Goal: Transaction & Acquisition: Purchase product/service

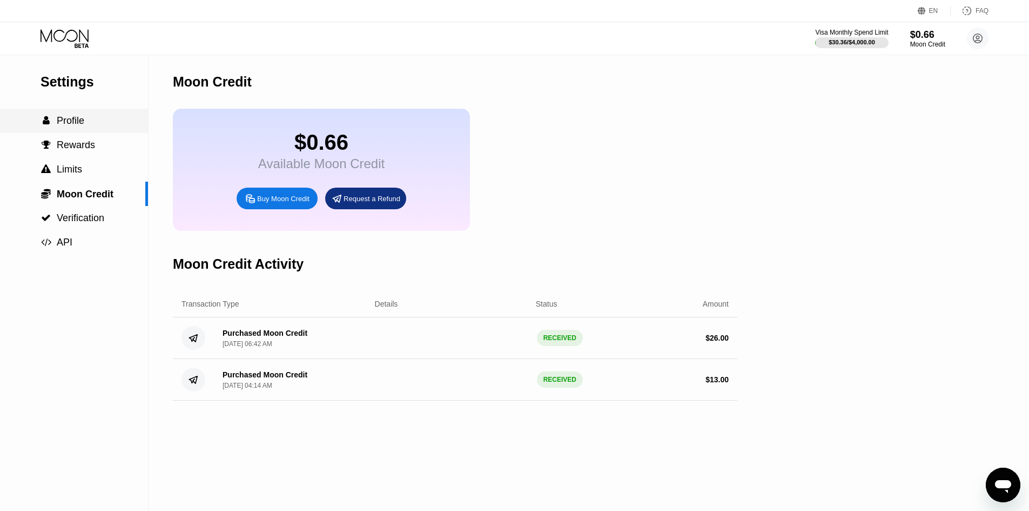
click at [99, 125] on div " Profile" at bounding box center [74, 120] width 148 height 11
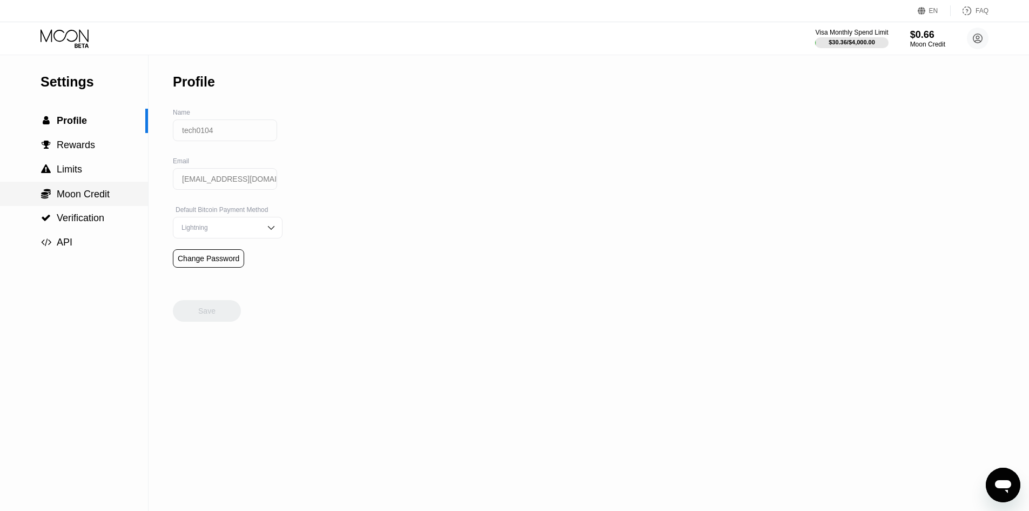
click at [93, 199] on span "Moon Credit" at bounding box center [83, 194] width 53 height 11
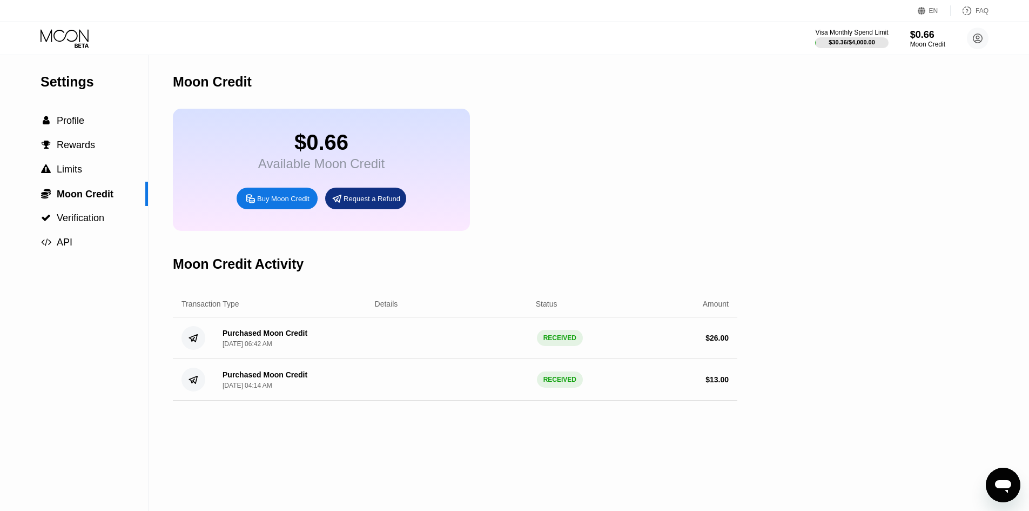
click at [82, 48] on div "Visa Monthly Spend Limit $30.36 / $4,000.00 $0.66 Moon Credit tech0104 tech.dev…" at bounding box center [514, 38] width 1029 height 32
click at [78, 38] on icon at bounding box center [66, 38] width 50 height 19
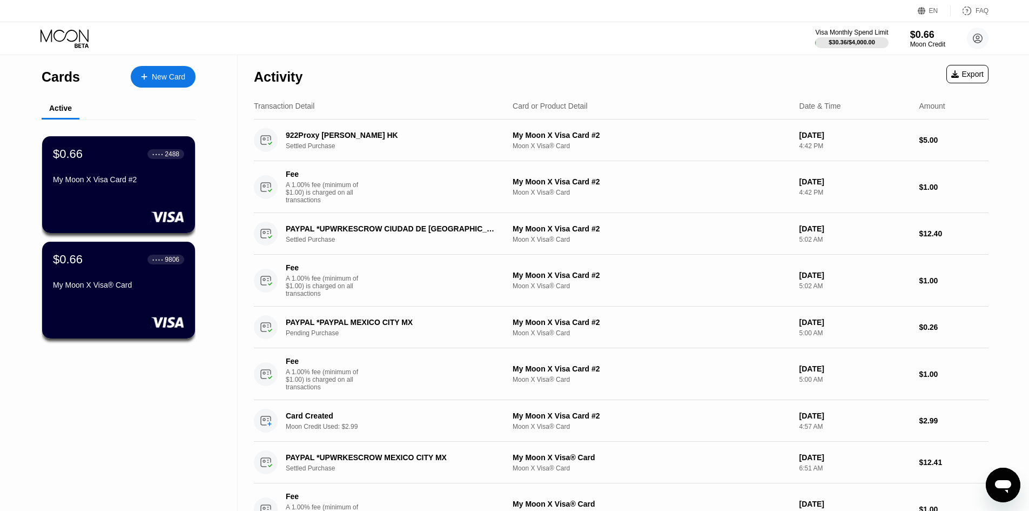
click at [156, 78] on div "New Card" at bounding box center [168, 76] width 33 height 9
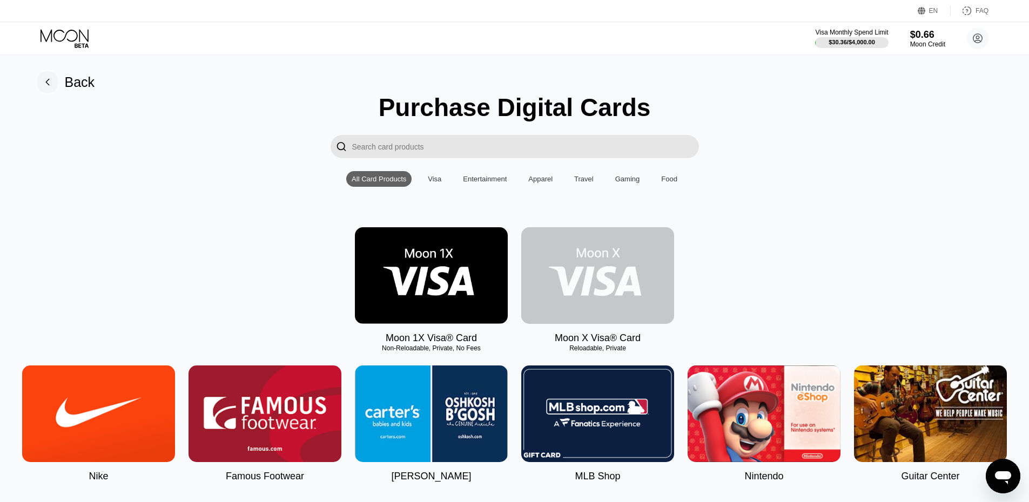
click at [607, 293] on img at bounding box center [597, 275] width 153 height 97
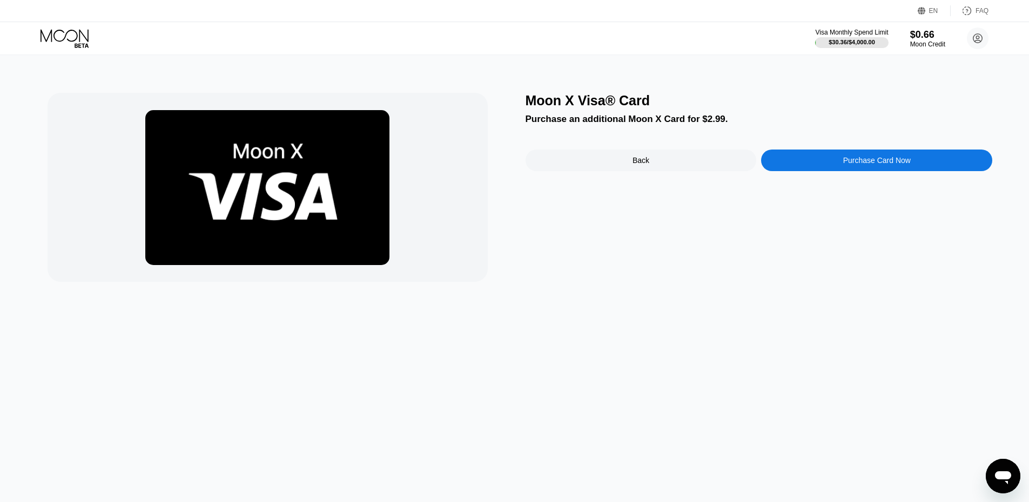
click at [831, 166] on div "Purchase Card Now" at bounding box center [876, 161] width 231 height 22
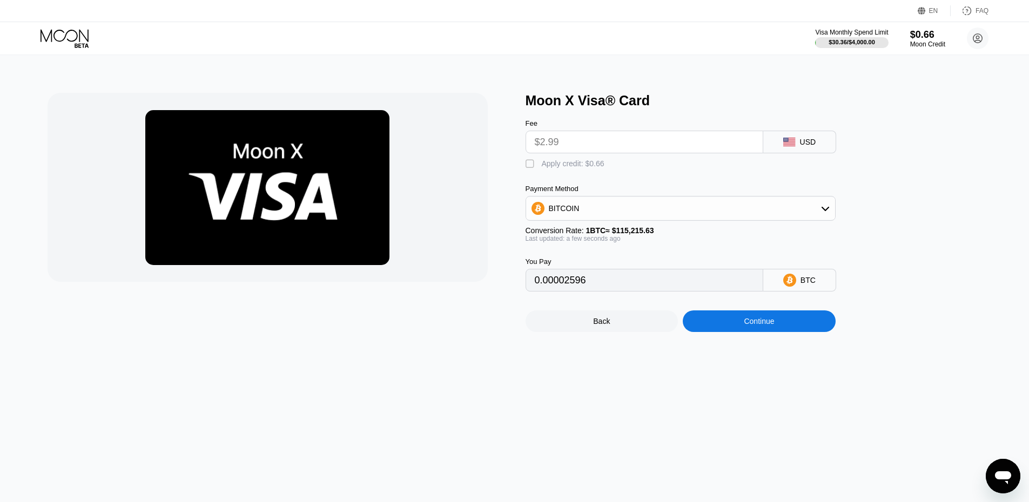
click at [622, 207] on div "BITCOIN" at bounding box center [680, 209] width 309 height 22
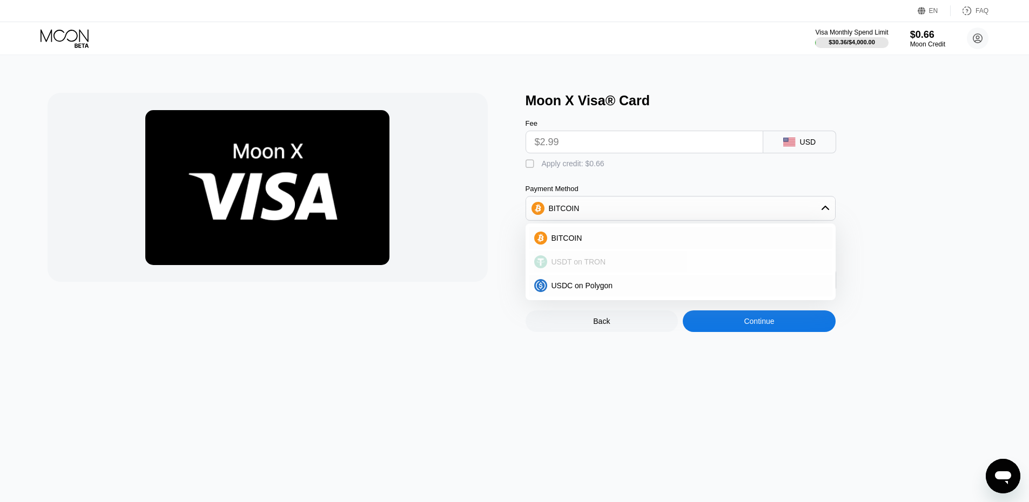
click at [586, 266] on span "USDT on TRON" at bounding box center [579, 262] width 55 height 9
type input "3.02"
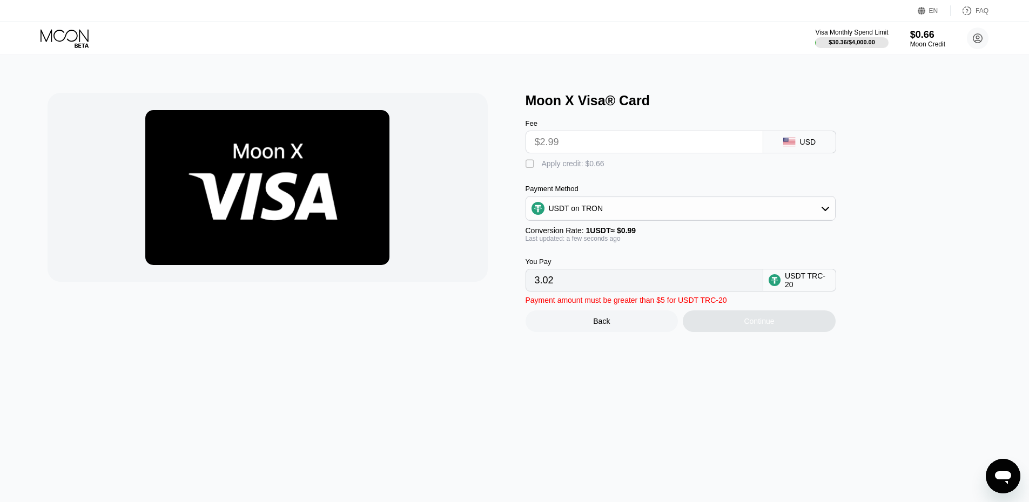
click at [630, 146] on input "$2.99" at bounding box center [644, 142] width 219 height 22
click at [618, 147] on input "$2.99" at bounding box center [644, 142] width 219 height 22
click at [593, 326] on div "Back" at bounding box center [601, 321] width 17 height 9
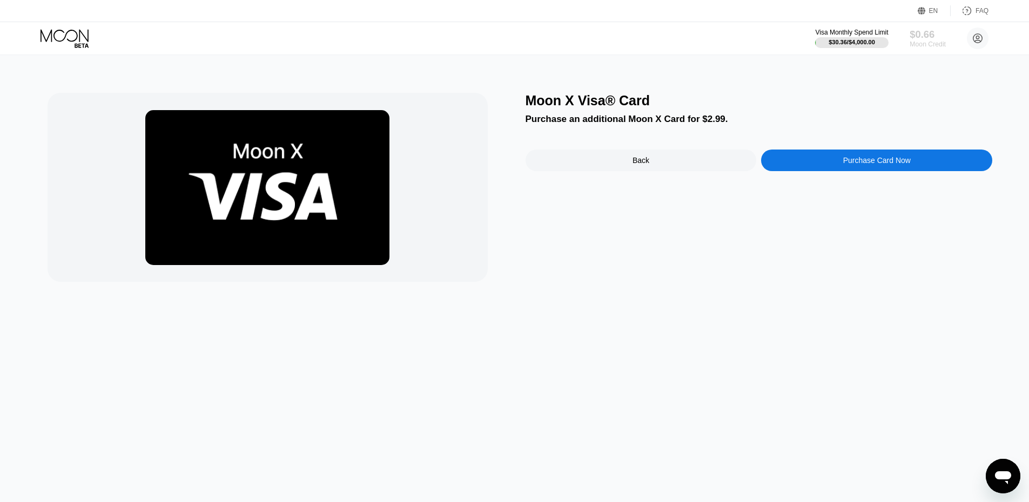
click at [939, 43] on div "Moon Credit" at bounding box center [928, 45] width 36 height 8
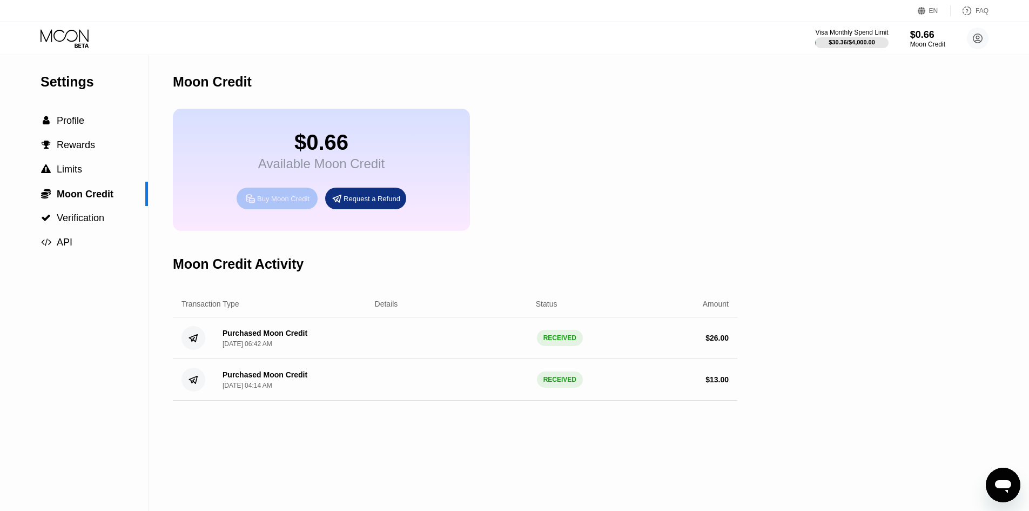
click at [271, 203] on div "Buy Moon Credit" at bounding box center [283, 198] width 52 height 9
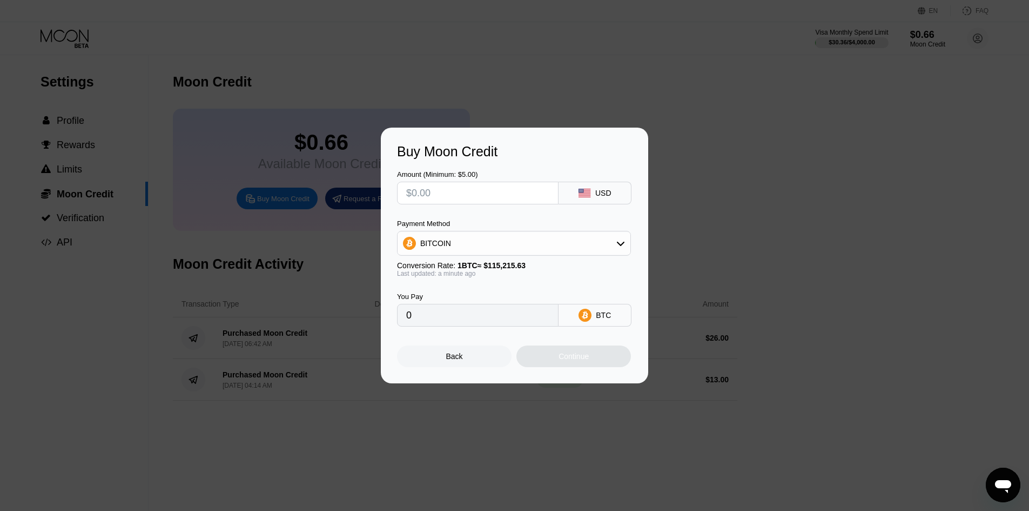
click at [500, 191] on input "text" at bounding box center [477, 193] width 143 height 22
type input "$2"
type input "0.00001736"
type input "$25"
type input "0.00021699"
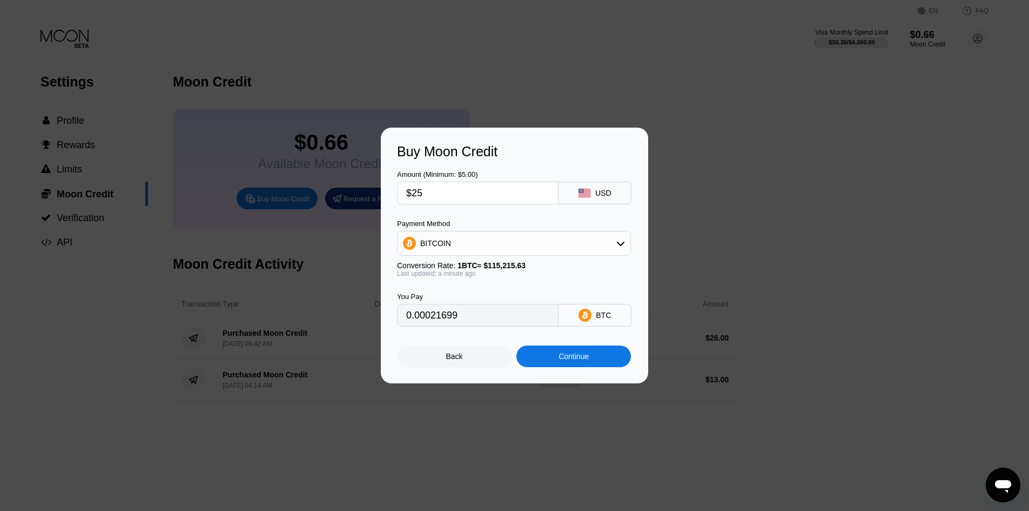
type input "$25"
click at [491, 244] on div "BITCOIN" at bounding box center [514, 243] width 233 height 22
click at [461, 295] on span "USDT on TRON" at bounding box center [450, 296] width 55 height 9
type input "25.25"
click at [577, 360] on div "Continue" at bounding box center [574, 356] width 30 height 9
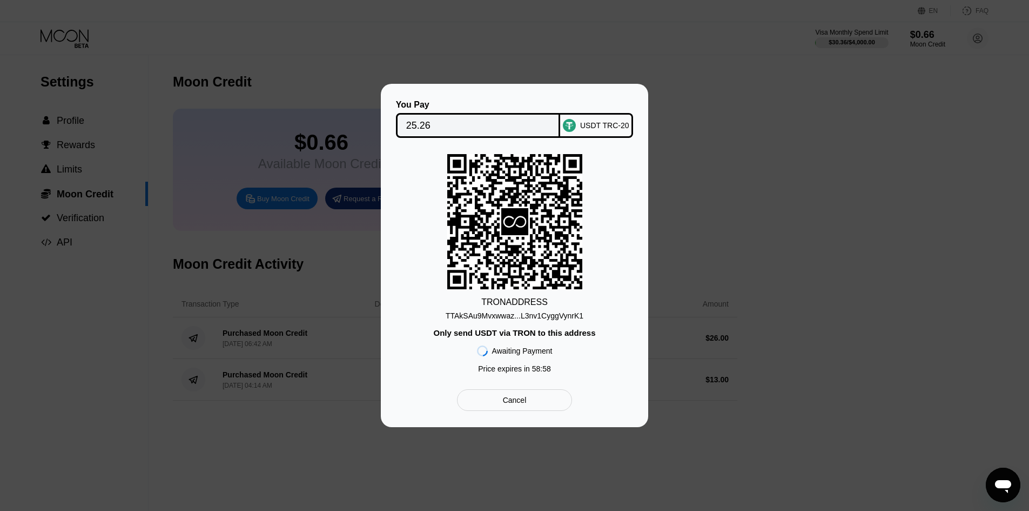
click at [548, 315] on div "TTAkSAu9Mvxwwaz...L3nv1CyggVynrK1" at bounding box center [515, 315] width 138 height 9
click at [547, 318] on div "TTAkSAu9Mvxwwaz...L3nv1CyggVynrK1" at bounding box center [515, 315] width 138 height 9
click at [517, 402] on div "Cancel" at bounding box center [515, 400] width 24 height 10
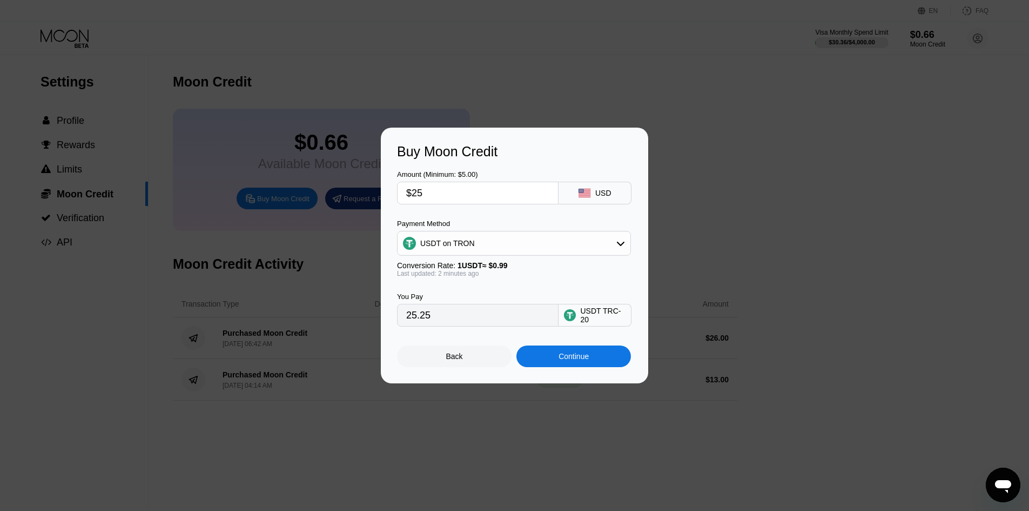
drag, startPoint x: 379, startPoint y: 188, endPoint x: 368, endPoint y: 189, distance: 10.9
click at [368, 189] on div "Buy Moon Credit Amount (Minimum: $5.00) $25 USD Payment Method USDT on TRON Con…" at bounding box center [514, 255] width 1029 height 256
type input "$4"
type input "4.04"
type input "$40"
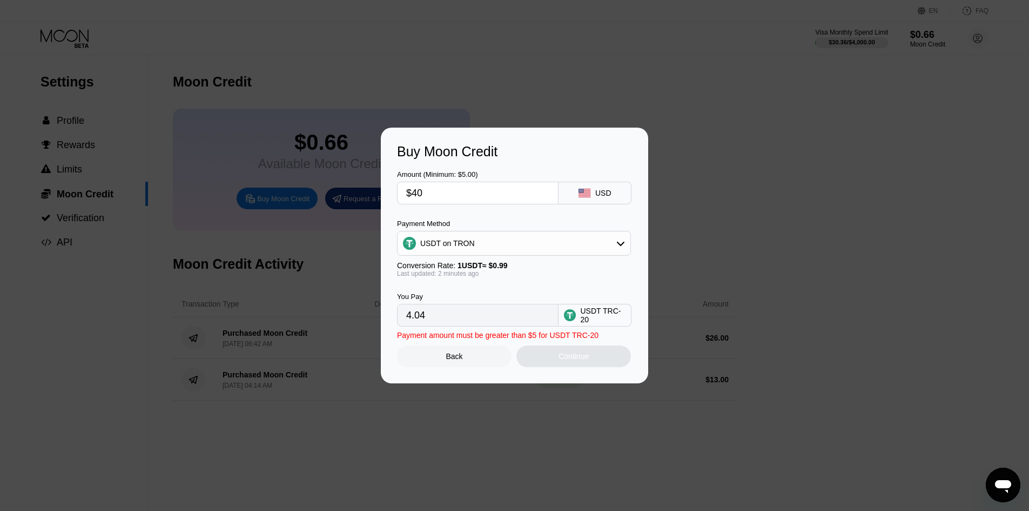
type input "40.40"
type input "$40"
click at [567, 221] on div "Payment Method" at bounding box center [514, 223] width 234 height 8
click at [573, 357] on div "Continue" at bounding box center [574, 356] width 30 height 9
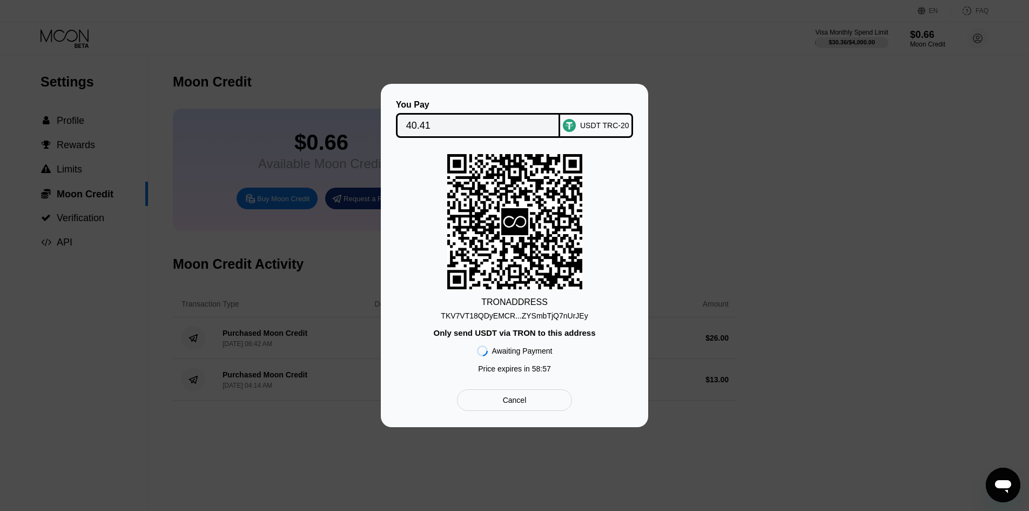
click at [521, 318] on div "TKV7VT18QDyEMCR...ZYSmbTjQ7nUrJEy" at bounding box center [514, 315] width 147 height 9
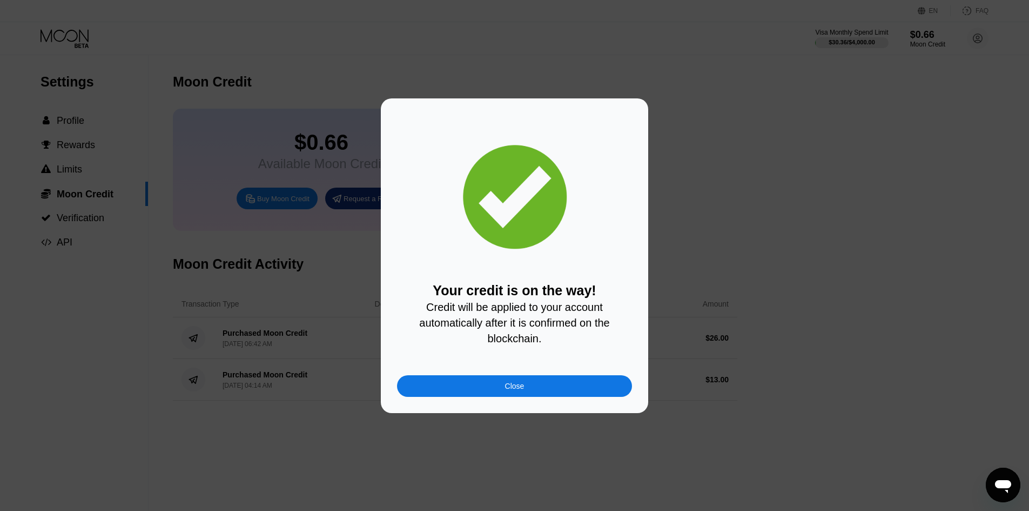
click at [513, 397] on div "Close" at bounding box center [514, 386] width 235 height 22
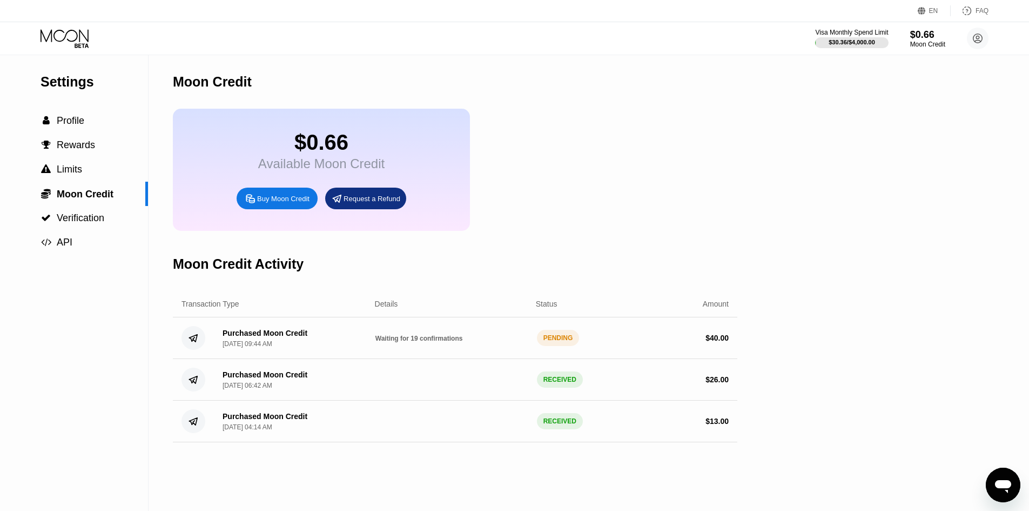
drag, startPoint x: 370, startPoint y: 351, endPoint x: 461, endPoint y: 349, distance: 91.3
click at [451, 350] on div "Purchased Moon Credit Sep 19, 2025, 09:44 AM Waiting for 19 confirmations PENDI…" at bounding box center [455, 338] width 565 height 42
click at [87, 126] on div " Profile" at bounding box center [74, 120] width 148 height 11
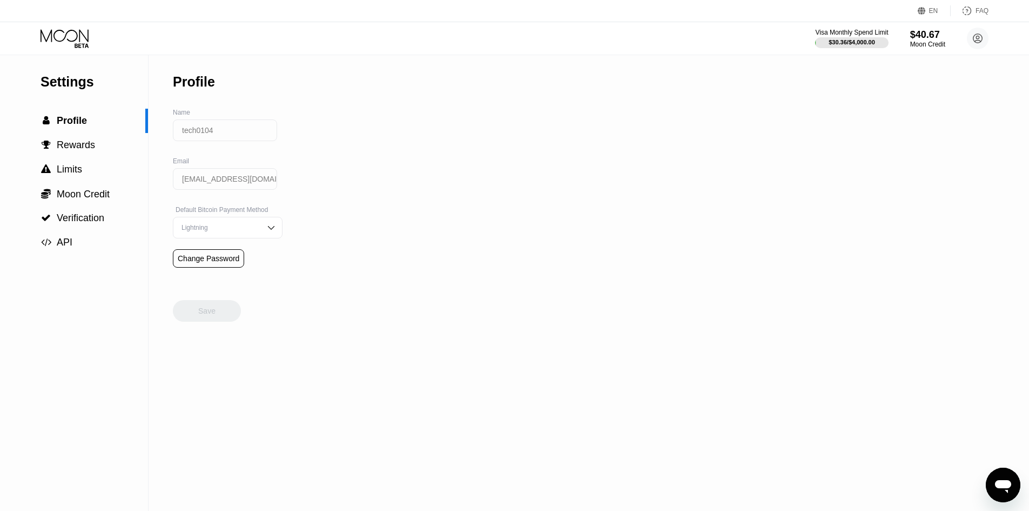
click at [78, 41] on icon at bounding box center [66, 38] width 50 height 19
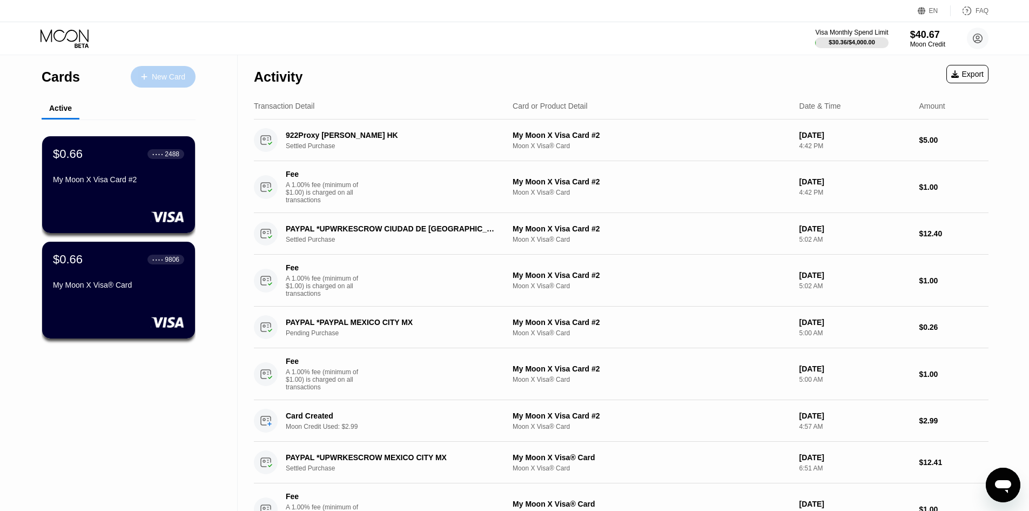
click at [145, 75] on icon at bounding box center [144, 77] width 6 height 8
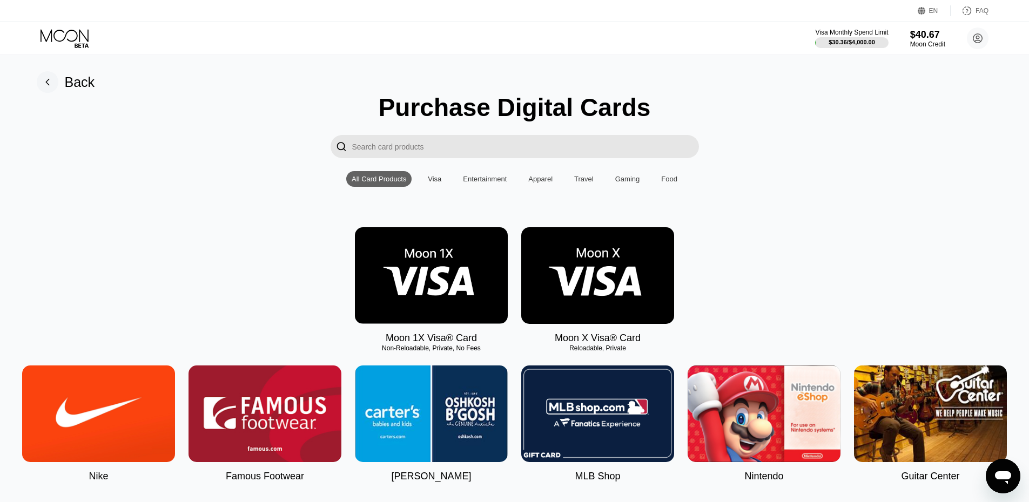
click at [587, 281] on img at bounding box center [597, 275] width 153 height 97
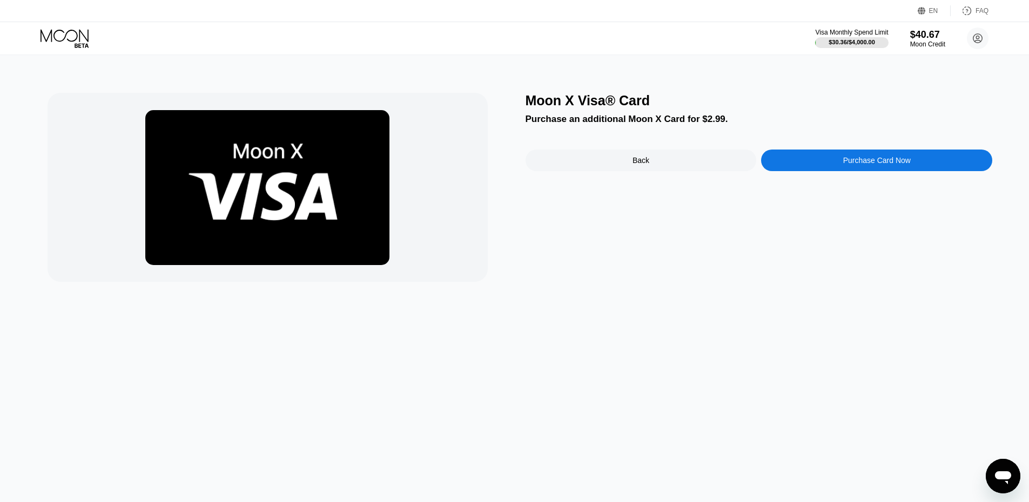
click at [863, 152] on div "Moon X Visa® Card Purchase an additional Moon X Card for $2.99. Back Purchase C…" at bounding box center [759, 187] width 467 height 189
click at [864, 164] on div "Purchase Card Now" at bounding box center [877, 160] width 68 height 9
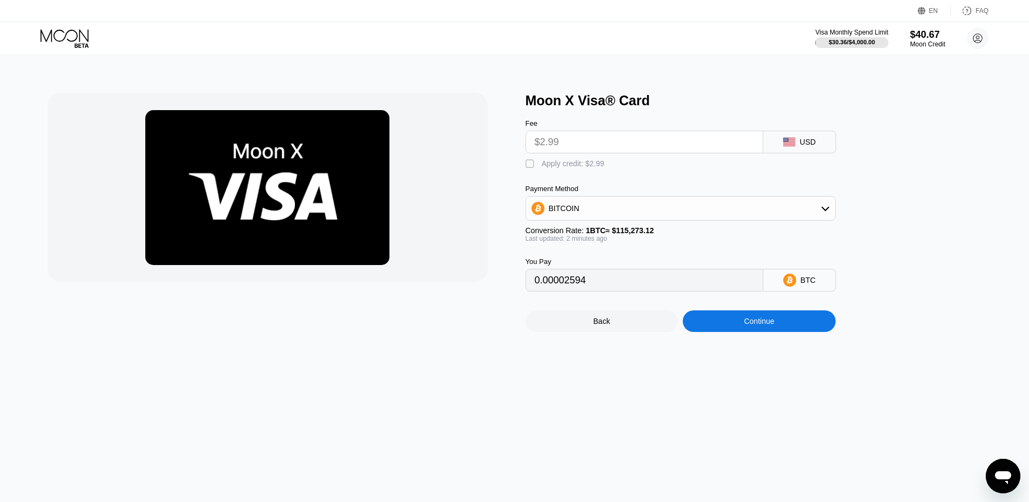
click at [588, 143] on input "$2.99" at bounding box center [644, 142] width 219 height 22
click at [652, 212] on div "BITCOIN" at bounding box center [680, 209] width 309 height 22
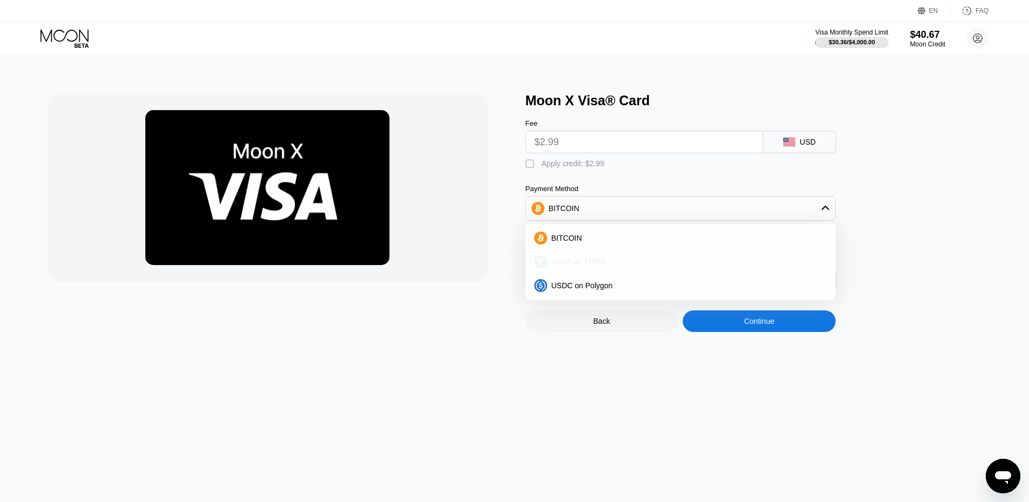
drag, startPoint x: 582, startPoint y: 267, endPoint x: 585, endPoint y: 273, distance: 6.3
click at [583, 266] on span "USDT on TRON" at bounding box center [579, 262] width 55 height 9
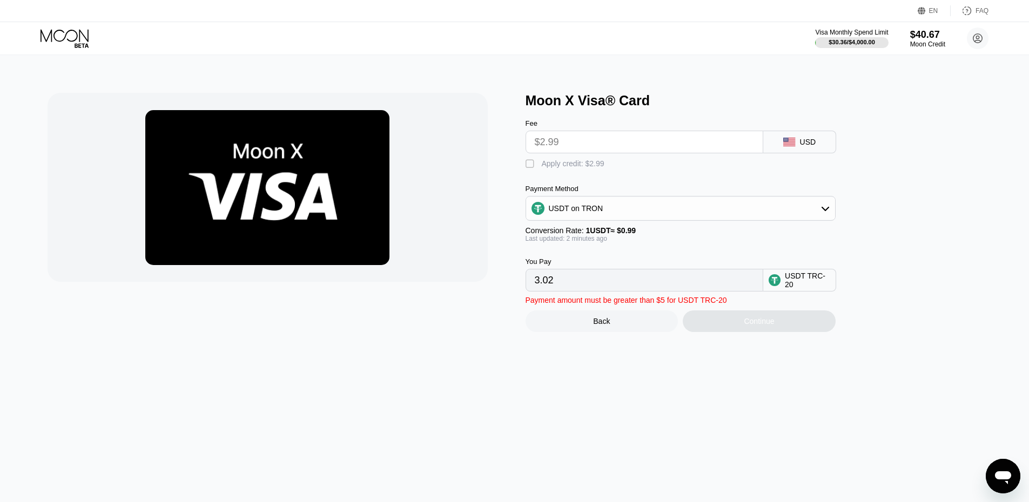
click at [535, 170] on div "" at bounding box center [531, 164] width 11 height 11
drag, startPoint x: 621, startPoint y: 283, endPoint x: 489, endPoint y: 291, distance: 131.5
click at [489, 291] on div "Moon X Visa® Card Fee $2.99 USD  Apply credit: $2.99 Payment Method USDT on TR…" at bounding box center [515, 212] width 935 height 239
click at [592, 302] on div "Payment amount must be greater than $5 for USDT TRC-20 Back Continue" at bounding box center [699, 312] width 346 height 41
click at [576, 211] on div "USDT on TRON" at bounding box center [576, 208] width 55 height 9
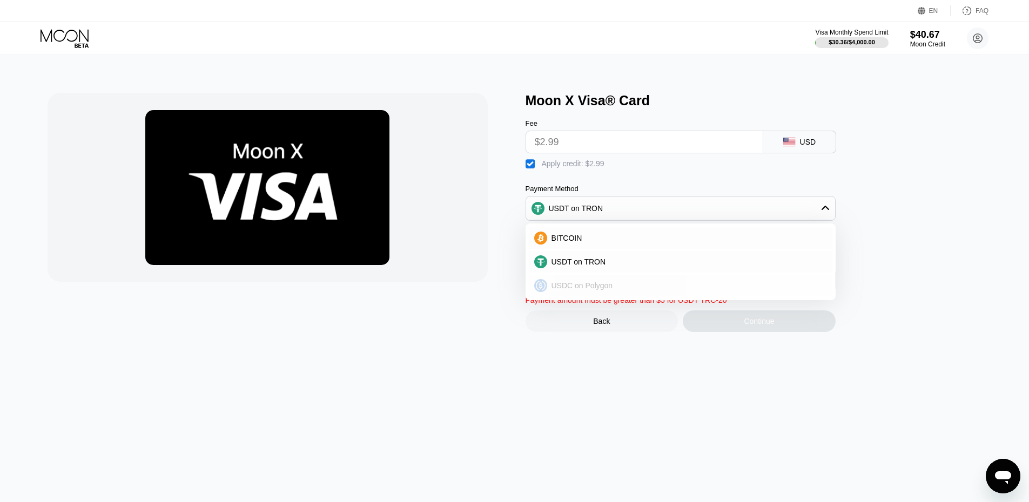
click at [594, 290] on span "USDC on Polygon" at bounding box center [583, 285] width 62 height 9
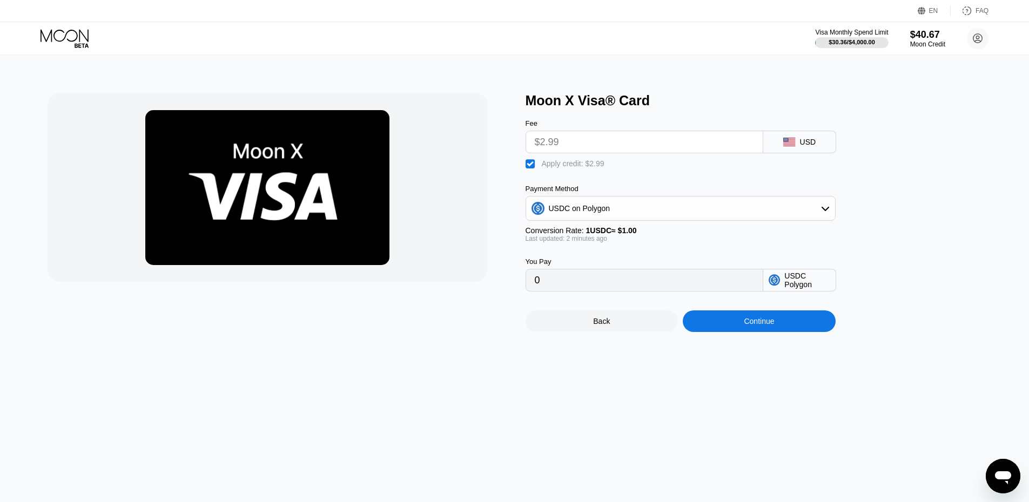
click at [592, 219] on div "USDC on Polygon" at bounding box center [680, 209] width 309 height 22
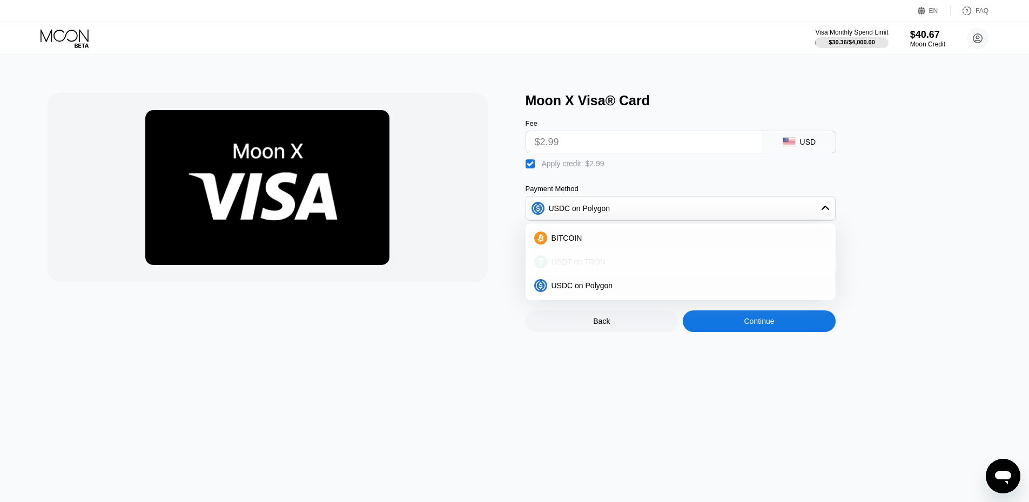
click at [586, 260] on div "USDT on TRON" at bounding box center [681, 262] width 304 height 22
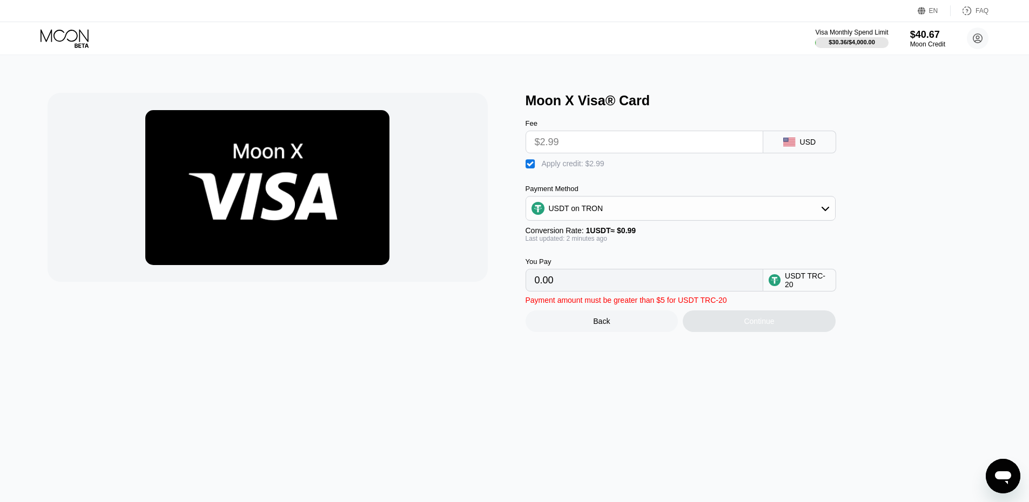
click at [530, 170] on div "" at bounding box center [531, 164] width 11 height 11
click at [530, 167] on div "" at bounding box center [531, 164] width 11 height 11
click at [572, 278] on div "You Pay 0.00" at bounding box center [645, 275] width 238 height 34
drag, startPoint x: 608, startPoint y: 286, endPoint x: 656, endPoint y: 285, distance: 47.5
click at [610, 286] on input "0.00" at bounding box center [644, 281] width 219 height 22
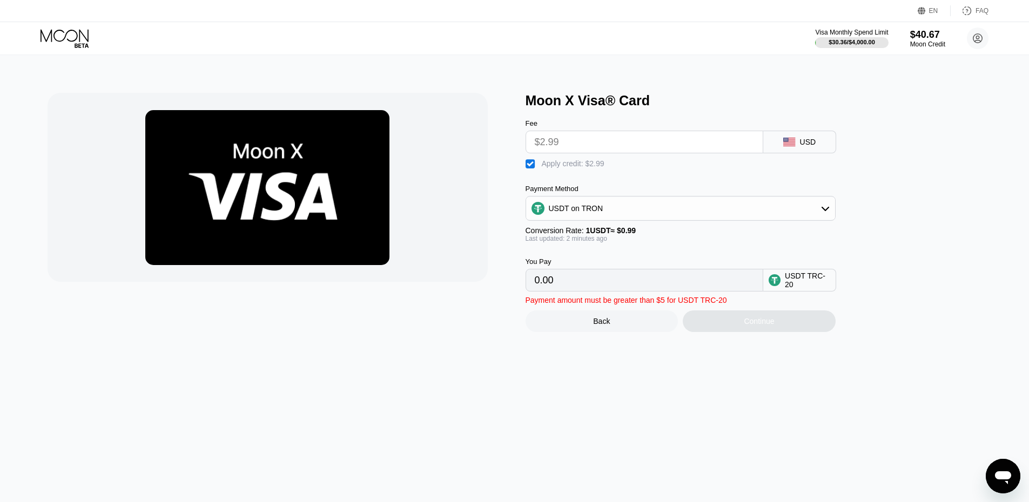
drag, startPoint x: 656, startPoint y: 285, endPoint x: 764, endPoint y: 292, distance: 108.2
click at [746, 291] on input "0.00" at bounding box center [644, 281] width 219 height 22
click at [817, 289] on div "USDT TRC-20" at bounding box center [807, 280] width 45 height 17
click at [814, 289] on div "USDT TRC-20" at bounding box center [807, 280] width 45 height 17
click at [796, 147] on div "USD" at bounding box center [799, 142] width 73 height 23
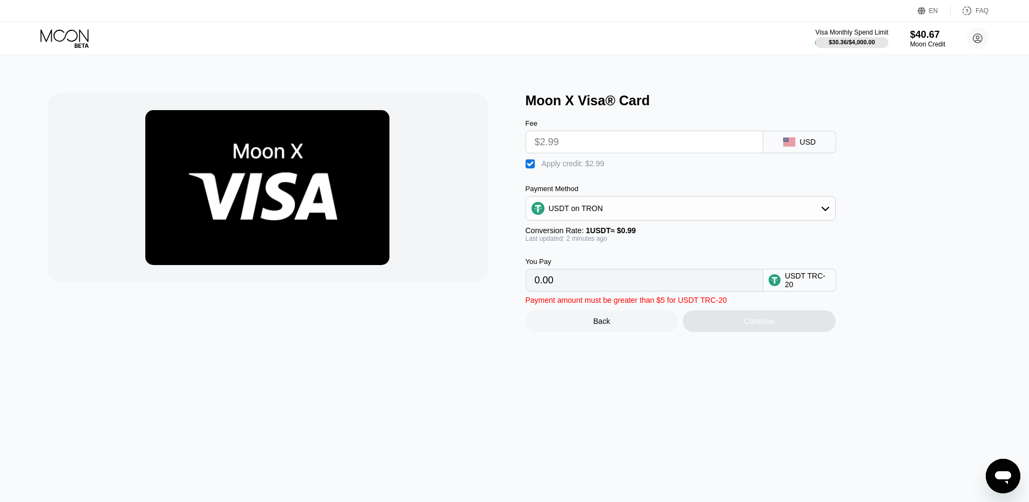
drag, startPoint x: 663, startPoint y: 148, endPoint x: 614, endPoint y: 156, distance: 49.7
click at [647, 153] on input "$2.99" at bounding box center [644, 142] width 219 height 22
drag, startPoint x: 614, startPoint y: 156, endPoint x: 602, endPoint y: 158, distance: 12.2
click at [603, 158] on div "Fee $2.99 USD  Apply credit: $2.99 Payment Method USDT on TRON Conversion Rate…" at bounding box center [699, 200] width 346 height 183
drag, startPoint x: 576, startPoint y: 150, endPoint x: 510, endPoint y: 149, distance: 66.5
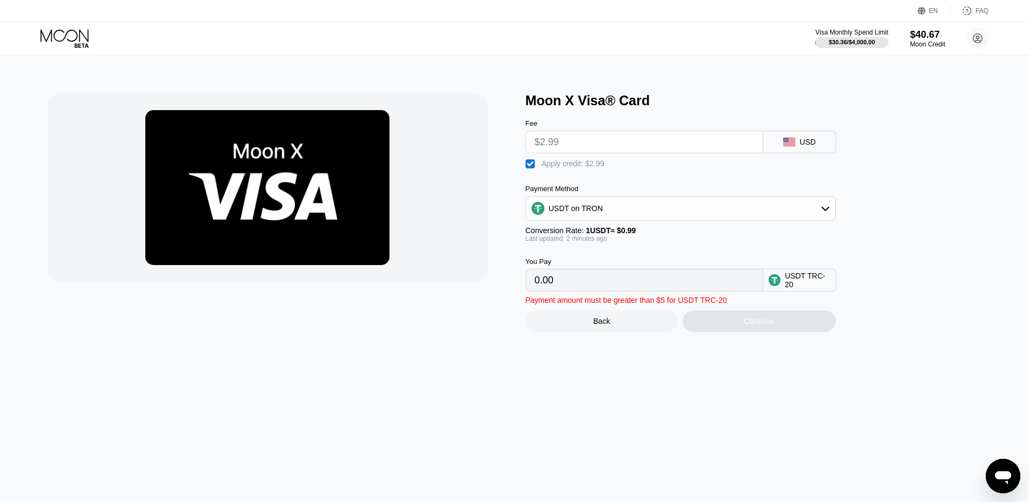
click at [510, 149] on div "Moon X Visa® Card Fee $2.99 USD  Apply credit: $2.99 Payment Method USDT on TR…" at bounding box center [515, 212] width 935 height 239
click at [536, 142] on input "$2.99" at bounding box center [644, 142] width 219 height 22
drag, startPoint x: 519, startPoint y: 115, endPoint x: 716, endPoint y: 120, distance: 197.3
click at [725, 120] on div "Moon X Visa® Card Fee $2.99 USD  Apply credit: $2.99 Payment Method USDT on TR…" at bounding box center [515, 212] width 935 height 239
drag, startPoint x: 591, startPoint y: 120, endPoint x: 556, endPoint y: 128, distance: 35.4
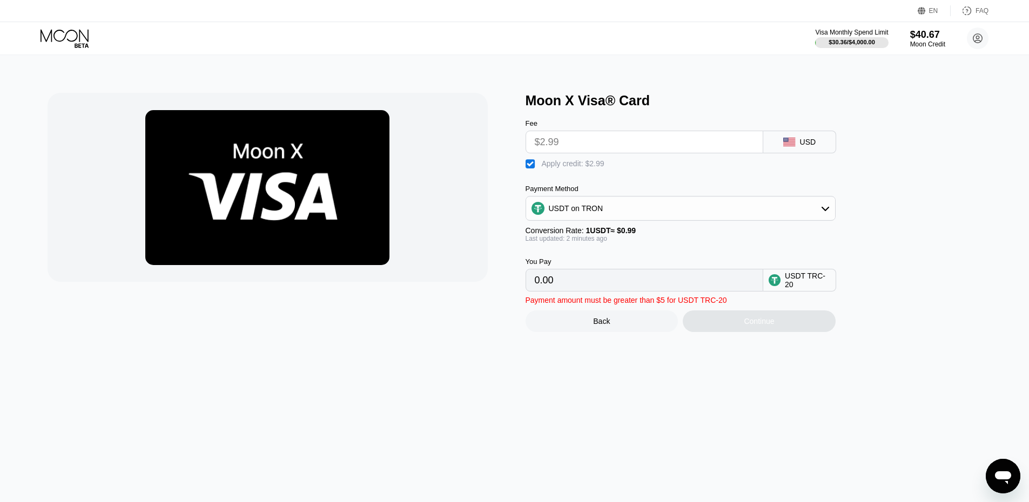
click at [584, 123] on div "Fee $2.99 USD" at bounding box center [699, 131] width 346 height 45
drag, startPoint x: 576, startPoint y: 288, endPoint x: 501, endPoint y: 284, distance: 75.7
click at [501, 284] on div "Moon X Visa® Card Fee $2.99 USD  Apply credit: $2.99 Payment Method USDT on TR…" at bounding box center [515, 212] width 935 height 239
click at [600, 290] on input "0.00" at bounding box center [644, 281] width 219 height 22
drag, startPoint x: 600, startPoint y: 290, endPoint x: 592, endPoint y: 291, distance: 8.1
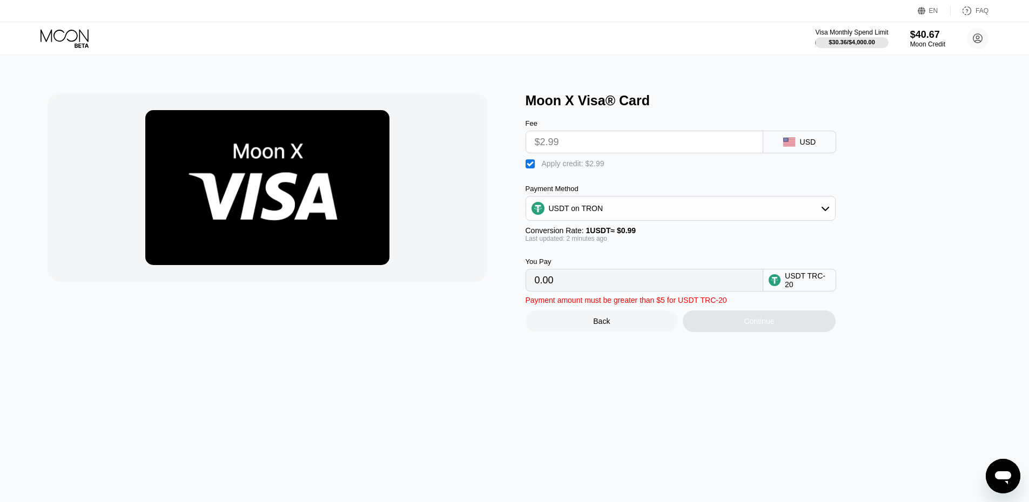
click at [598, 291] on input "0.00" at bounding box center [644, 281] width 219 height 22
click at [589, 291] on input "0.00" at bounding box center [644, 281] width 219 height 22
click at [781, 286] on circle at bounding box center [775, 280] width 12 height 12
click at [681, 219] on div "USDT on TRON" at bounding box center [680, 209] width 309 height 22
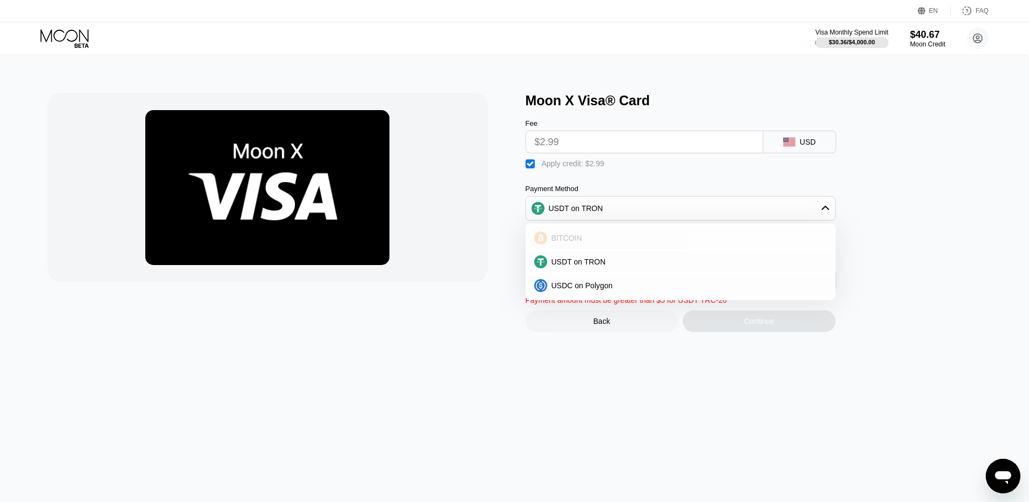
click at [599, 243] on div "BITCOIN" at bounding box center [687, 238] width 280 height 9
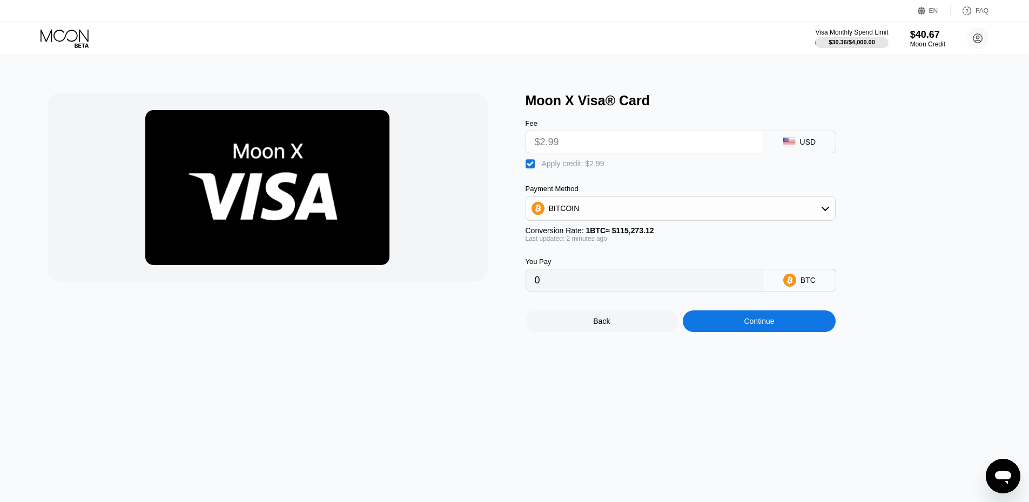
click at [558, 289] on input "0" at bounding box center [644, 281] width 219 height 22
drag, startPoint x: 513, startPoint y: 289, endPoint x: 502, endPoint y: 289, distance: 11.3
click at [502, 289] on div "Moon X Visa® Card Fee $2.99 USD  Apply credit: $2.99 Payment Method BITCOIN Co…" at bounding box center [515, 212] width 935 height 239
click at [539, 290] on input "0" at bounding box center [644, 281] width 219 height 22
click at [799, 288] on div "BTC" at bounding box center [799, 280] width 73 height 23
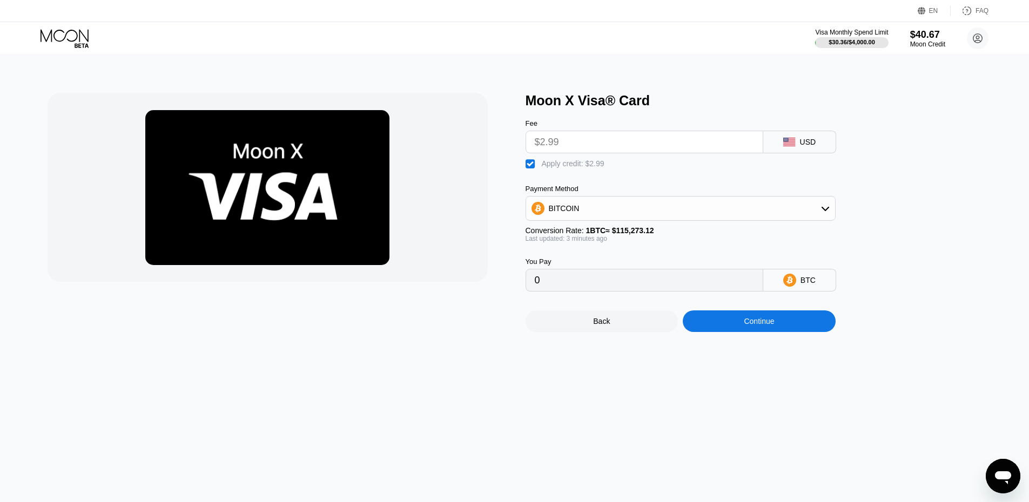
click at [799, 289] on div "BTC" at bounding box center [799, 280] width 73 height 23
click at [744, 219] on div "BITCOIN" at bounding box center [680, 209] width 309 height 22
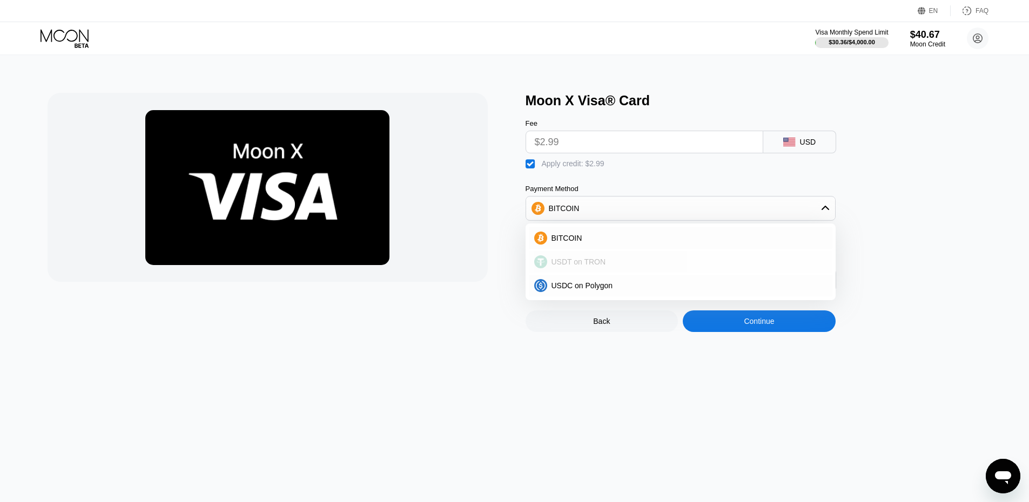
click at [613, 266] on div "USDT on TRON" at bounding box center [687, 262] width 280 height 9
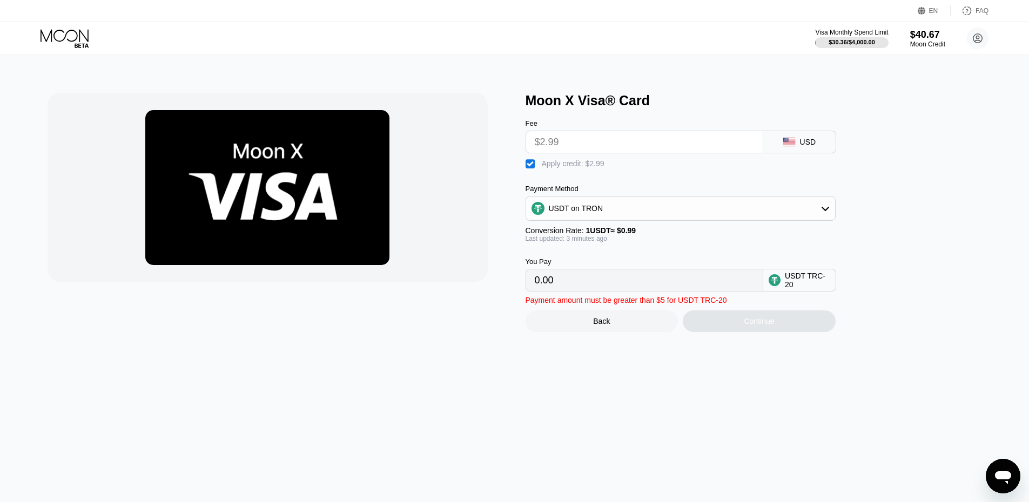
click at [760, 332] on div "Continue" at bounding box center [759, 322] width 153 height 22
click at [605, 214] on div "USDT on TRON" at bounding box center [680, 209] width 309 height 22
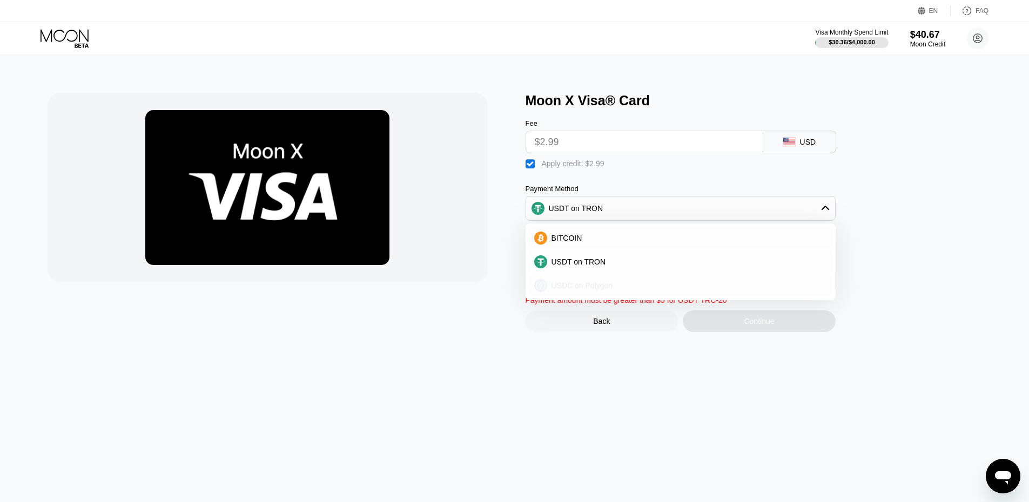
click at [585, 288] on span "USDC on Polygon" at bounding box center [583, 285] width 62 height 9
type input "0"
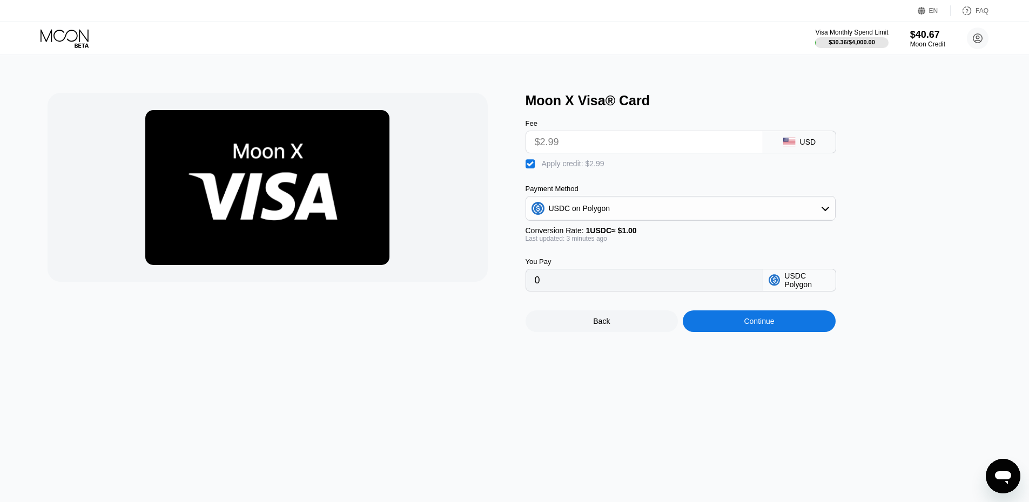
click at [600, 286] on input "0" at bounding box center [644, 281] width 219 height 22
drag, startPoint x: 590, startPoint y: 286, endPoint x: 582, endPoint y: 287, distance: 8.2
click at [586, 287] on input "0" at bounding box center [644, 281] width 219 height 22
click at [582, 287] on input "0" at bounding box center [644, 281] width 219 height 22
click at [843, 292] on div "You Pay 0 USDC Polygon" at bounding box center [699, 267] width 346 height 49
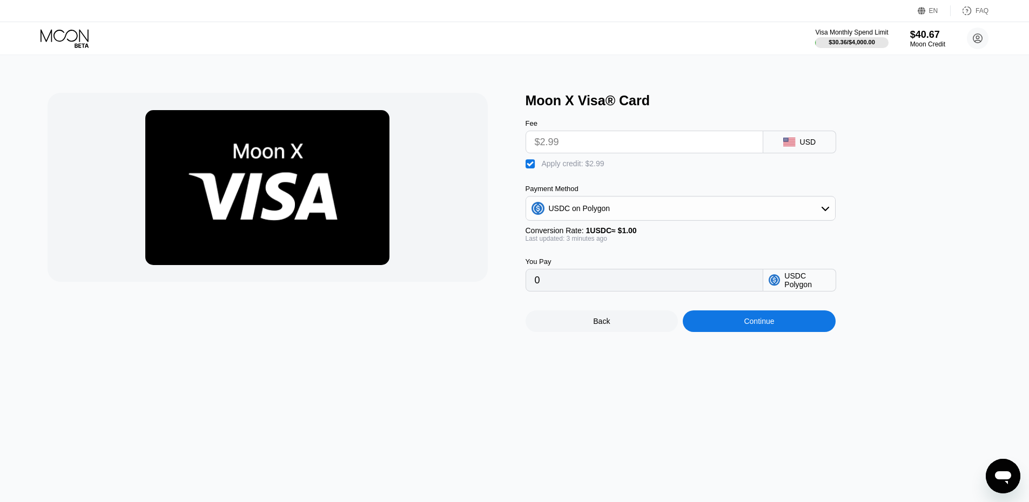
click at [817, 288] on div "USDC Polygon" at bounding box center [806, 280] width 45 height 17
click at [785, 219] on div "USDC on Polygon" at bounding box center [680, 209] width 309 height 22
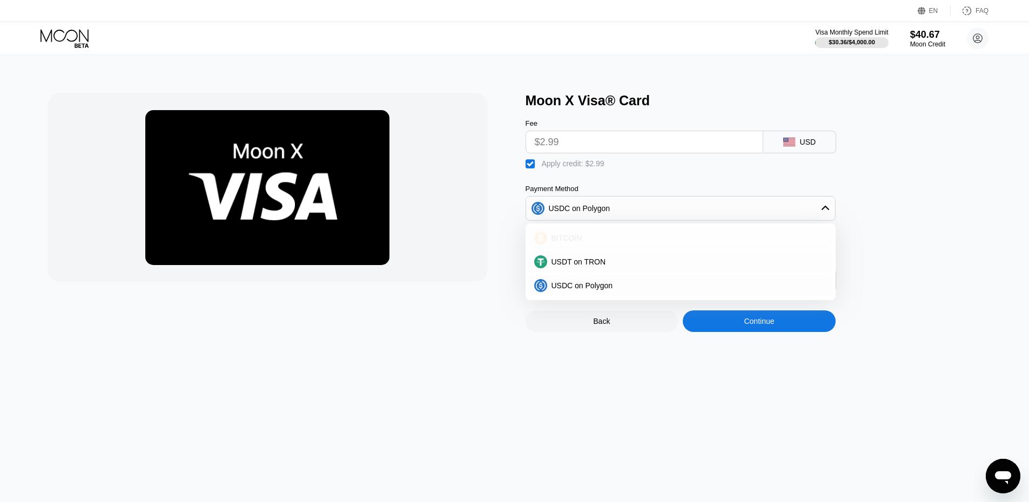
click at [639, 243] on div "BITCOIN" at bounding box center [687, 238] width 280 height 9
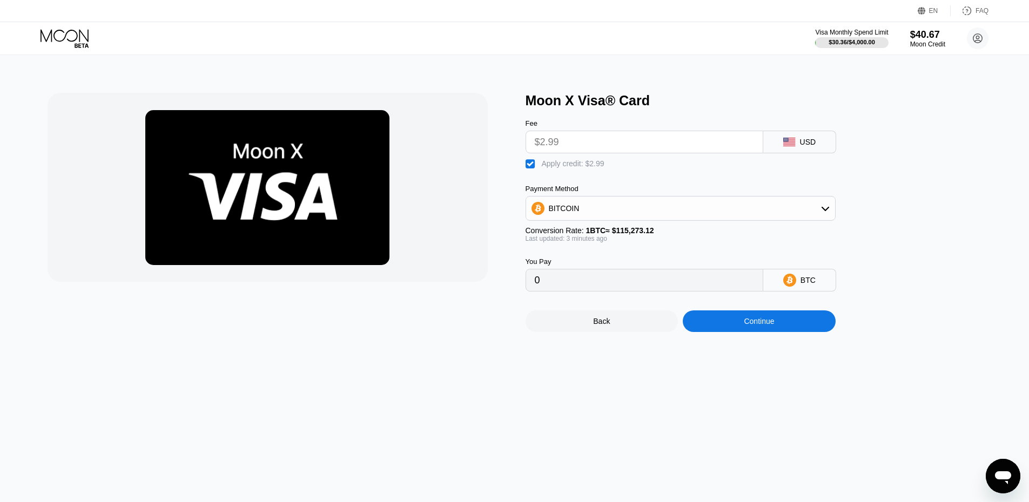
click at [634, 212] on div "BITCOIN" at bounding box center [680, 209] width 309 height 22
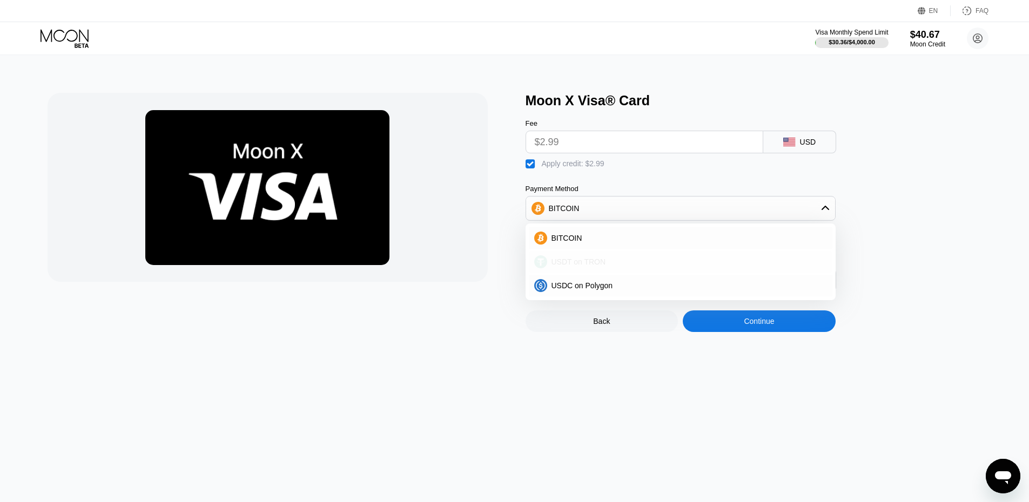
click at [579, 265] on span "USDT on TRON" at bounding box center [579, 262] width 55 height 9
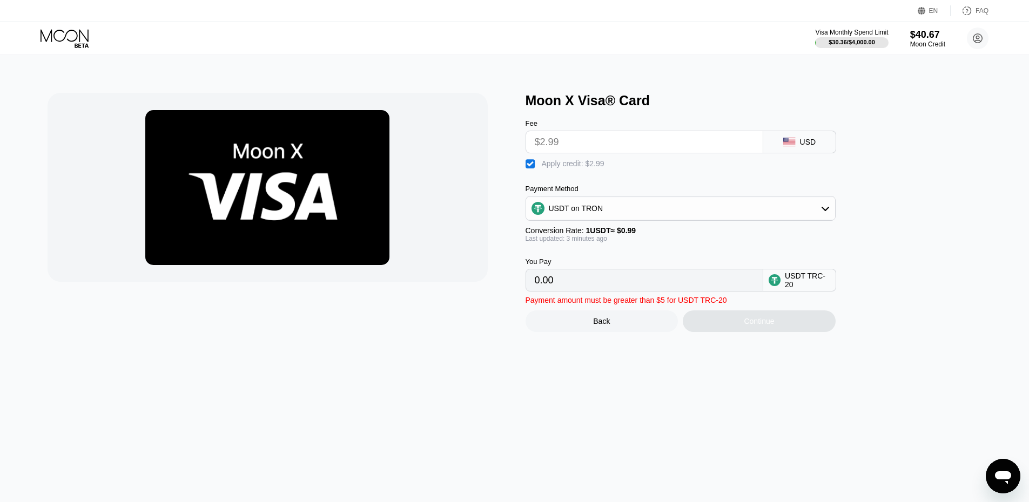
drag, startPoint x: 704, startPoint y: 383, endPoint x: 713, endPoint y: 357, distance: 27.5
click at [705, 382] on div "Moon X Visa® Card Fee $2.99 USD  Apply credit: $2.99 Payment Method USDT on TR…" at bounding box center [514, 278] width 1037 height 447
drag, startPoint x: 724, startPoint y: 311, endPoint x: 864, endPoint y: 445, distance: 194.5
click at [439, 305] on div "Moon X Visa® Card Fee $2.99 USD  Apply credit: $2.99 Payment Method USDT on TR…" at bounding box center [515, 212] width 935 height 239
click at [528, 167] on div "" at bounding box center [531, 164] width 11 height 11
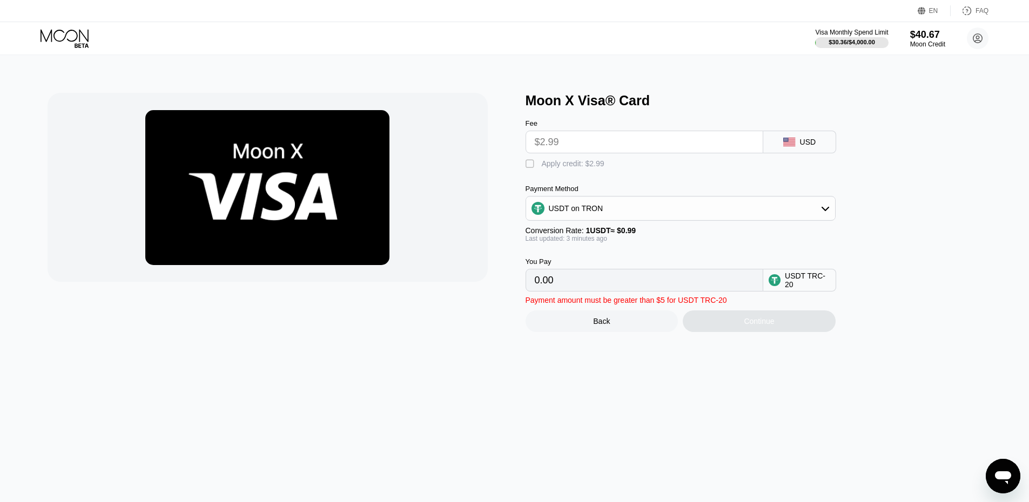
type input "3.02"
click at [573, 146] on input "$2.99" at bounding box center [644, 142] width 219 height 22
click at [810, 146] on div "USD" at bounding box center [808, 142] width 16 height 9
click at [652, 136] on input "$2.99" at bounding box center [644, 142] width 219 height 22
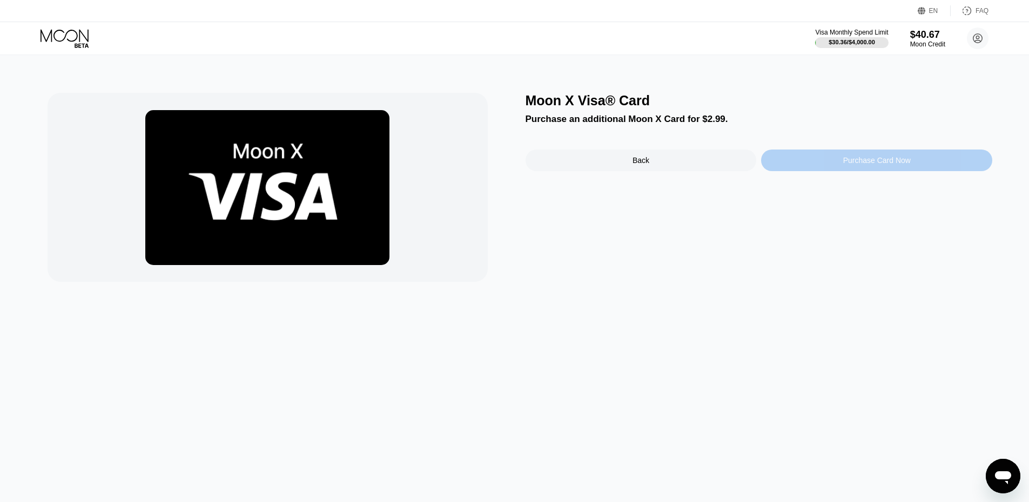
click at [865, 159] on div "Purchase Card Now" at bounding box center [877, 160] width 68 height 9
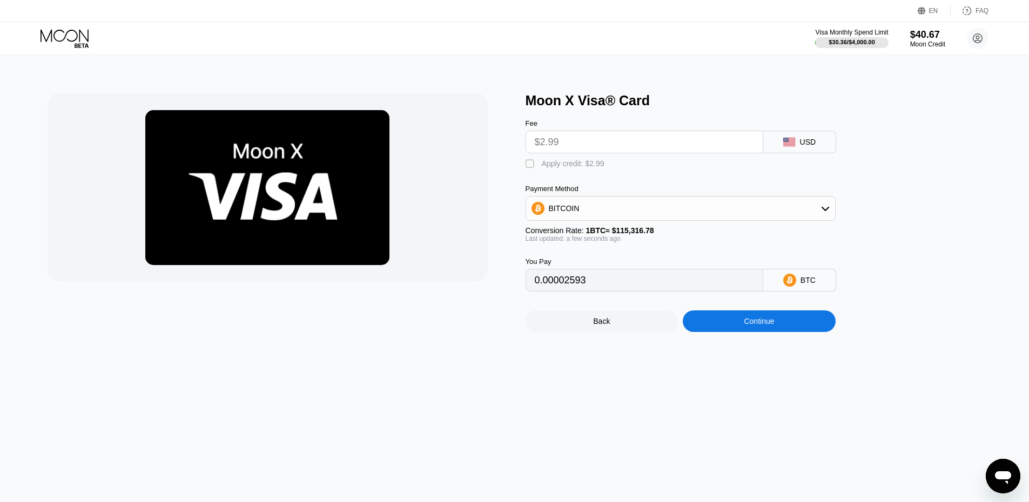
click at [701, 193] on div "Payment Method" at bounding box center [681, 189] width 310 height 8
click at [678, 212] on div "BITCOIN" at bounding box center [680, 209] width 309 height 22
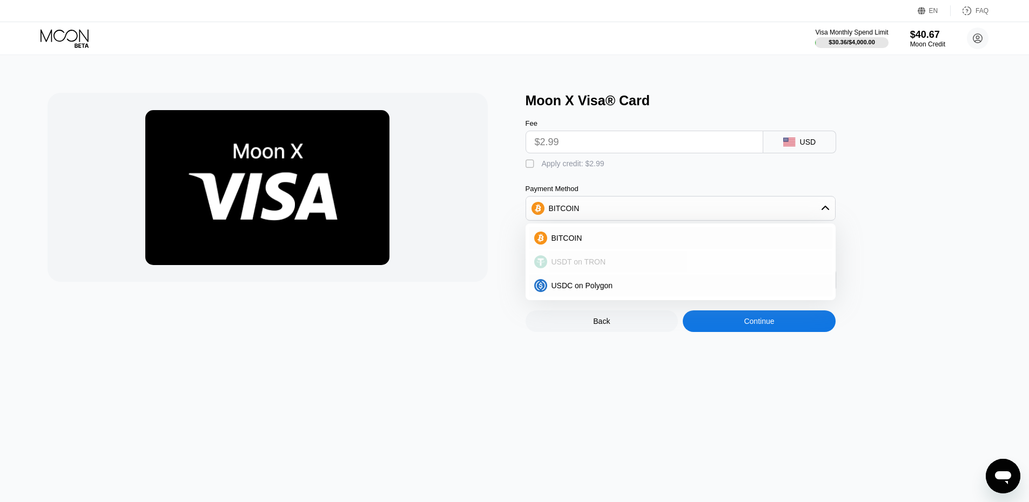
click at [577, 263] on span "USDT on TRON" at bounding box center [579, 262] width 55 height 9
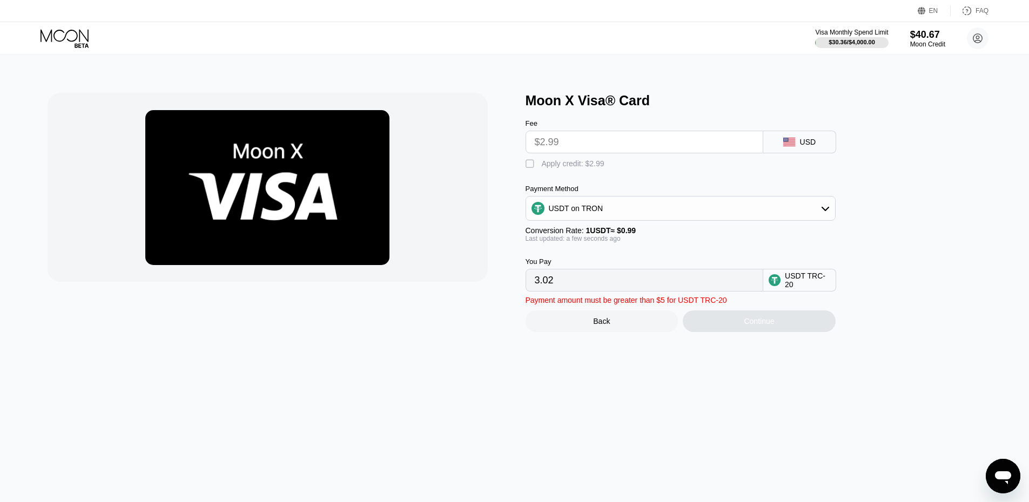
click at [533, 167] on div "" at bounding box center [531, 164] width 11 height 11
click at [583, 291] on input "0.00" at bounding box center [644, 281] width 219 height 22
click at [561, 289] on input "0.00" at bounding box center [644, 281] width 219 height 22
click at [565, 219] on div "USDT on TRON" at bounding box center [680, 209] width 309 height 22
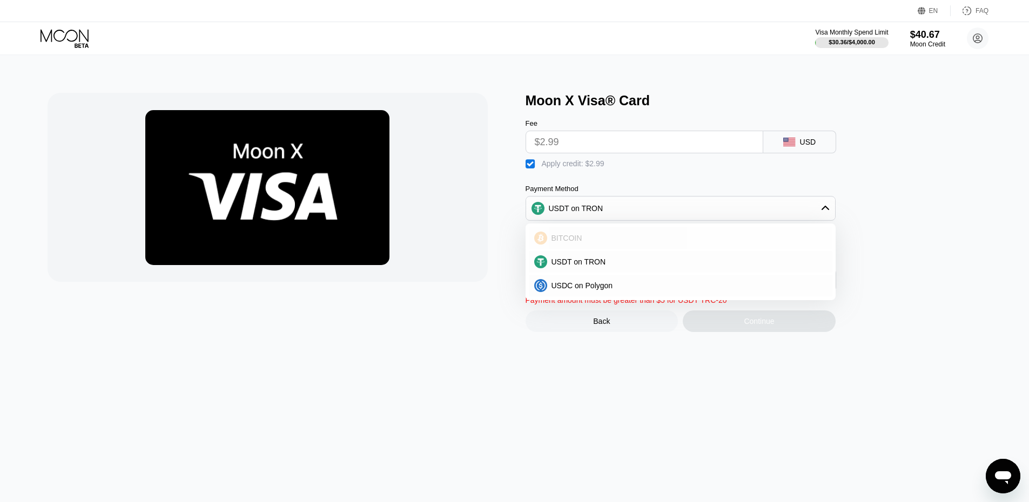
click at [571, 243] on span "BITCOIN" at bounding box center [567, 238] width 31 height 9
type input "0"
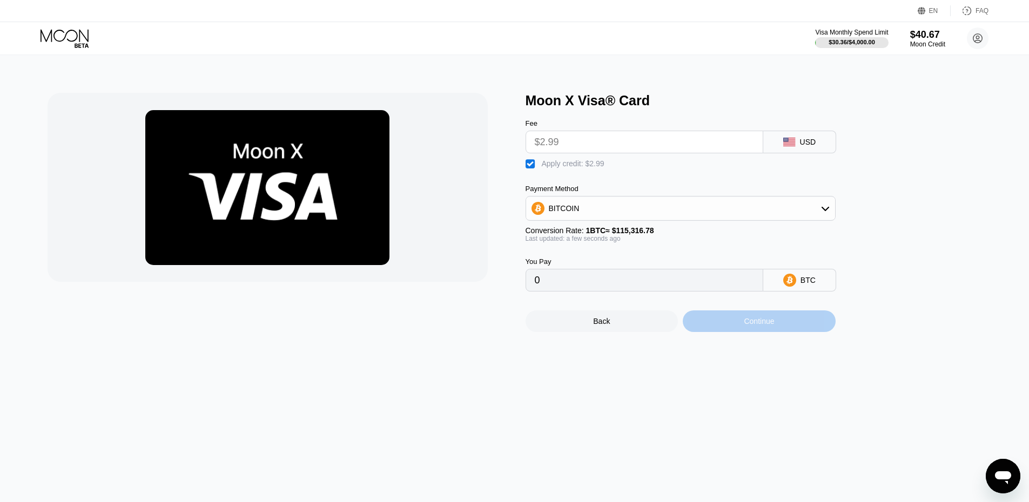
click at [730, 332] on div "Continue" at bounding box center [759, 322] width 153 height 22
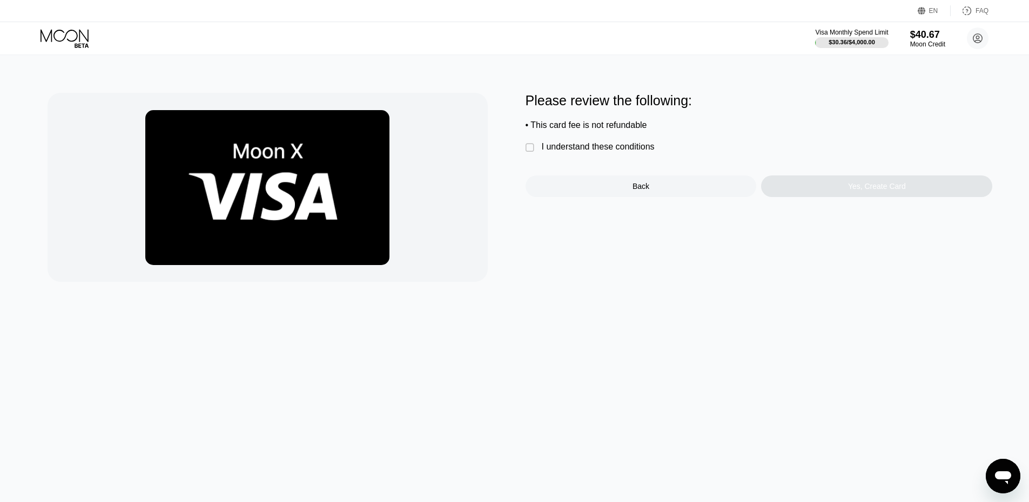
click at [596, 152] on div "I understand these conditions" at bounding box center [598, 147] width 113 height 10
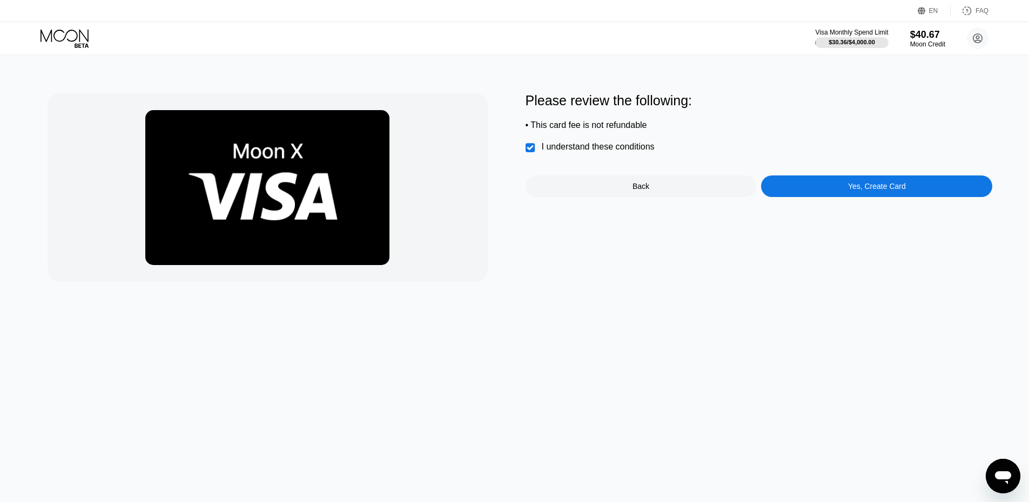
click at [821, 191] on div "Yes, Create Card" at bounding box center [876, 187] width 231 height 22
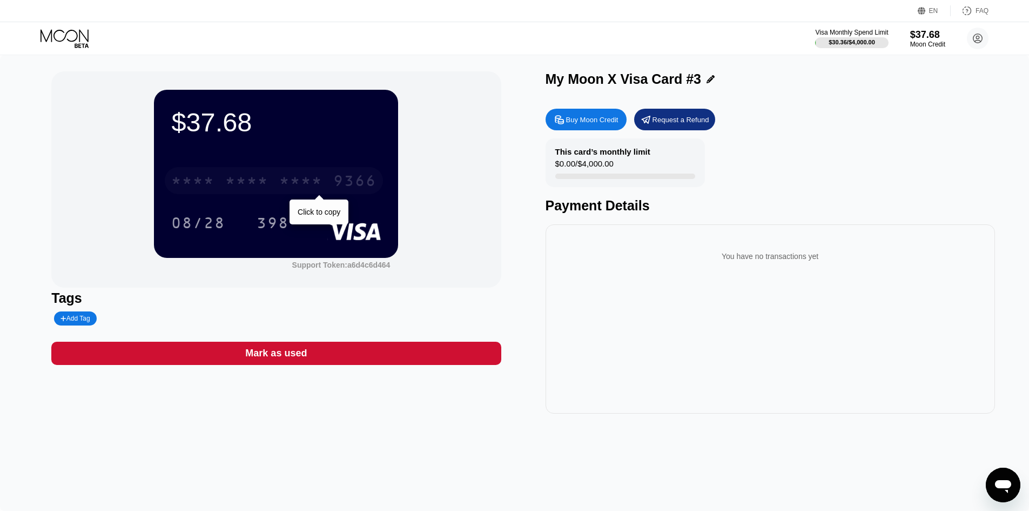
click at [303, 191] on div "* * * *" at bounding box center [300, 181] width 43 height 17
click at [301, 187] on div "2512" at bounding box center [300, 181] width 43 height 17
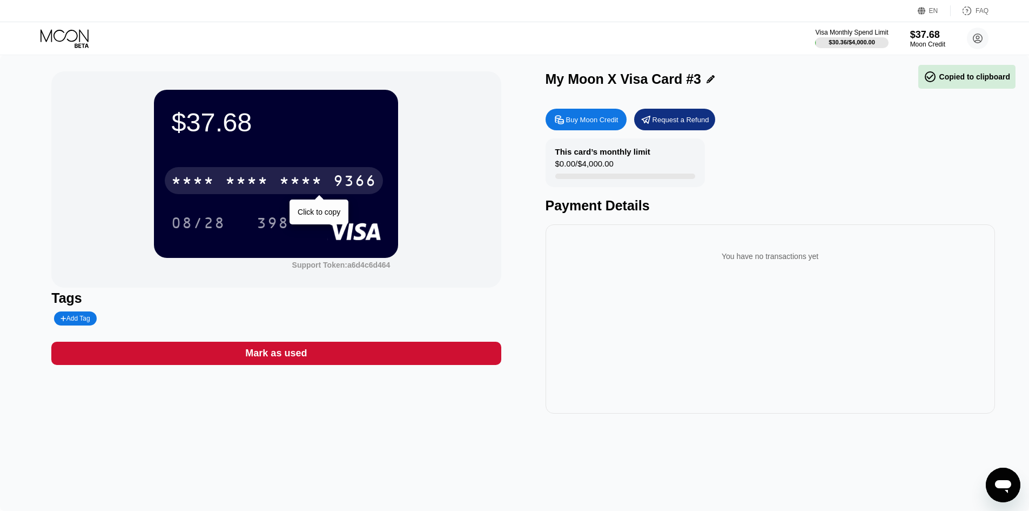
click at [314, 186] on div "* * * *" at bounding box center [300, 181] width 43 height 17
click at [303, 182] on div "2512" at bounding box center [300, 181] width 43 height 17
click at [303, 183] on div "* * * *" at bounding box center [300, 181] width 43 height 17
click at [293, 184] on div "2512" at bounding box center [300, 181] width 43 height 17
click at [280, 183] on div "* * * *" at bounding box center [300, 181] width 43 height 17
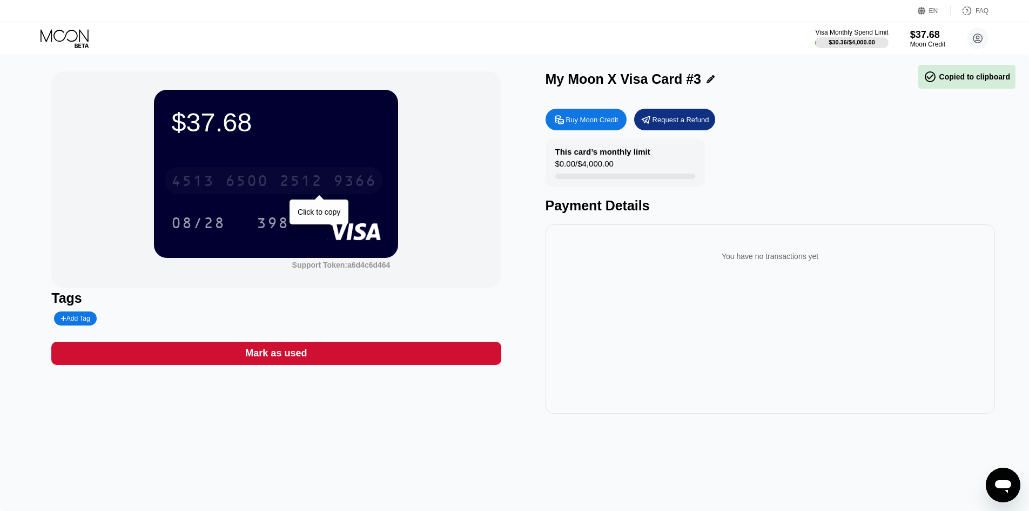
click at [303, 183] on div "2512" at bounding box center [300, 181] width 43 height 17
click at [305, 176] on div "* * * *" at bounding box center [300, 181] width 43 height 17
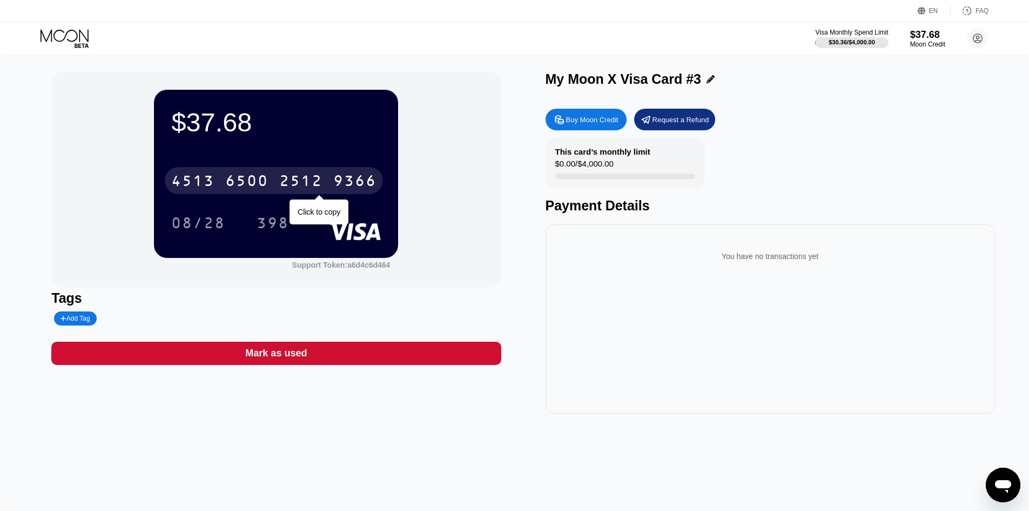
click at [305, 174] on div "[CREDIT_CARD_NUMBER]" at bounding box center [274, 180] width 218 height 27
click at [323, 182] on div "* * * *" at bounding box center [300, 181] width 43 height 17
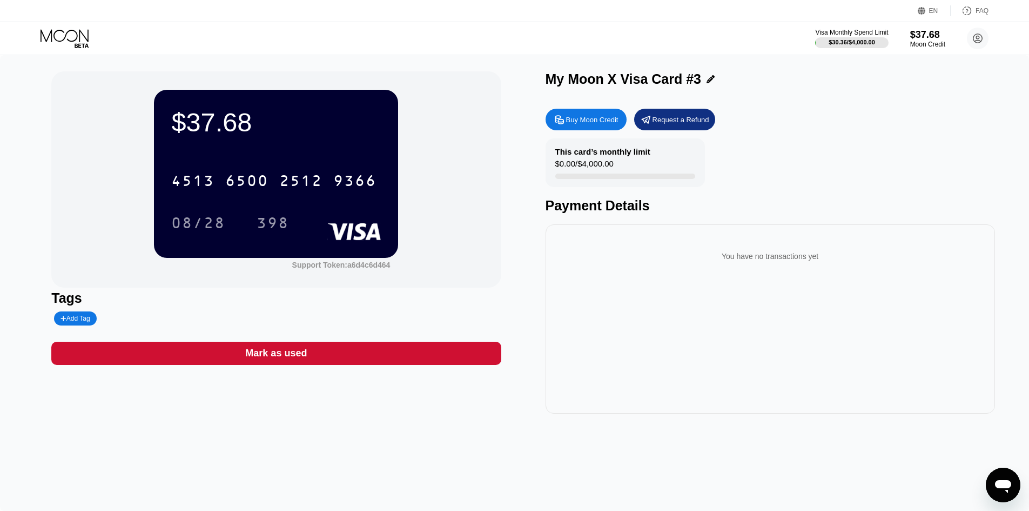
click at [28, 413] on div "$37.68 4513 6500 2512 9366 08/28 398 Support Token: a6d4c6d464 Tags Add Tag Mar…" at bounding box center [514, 282] width 1029 height 455
